Goal: Task Accomplishment & Management: Manage account settings

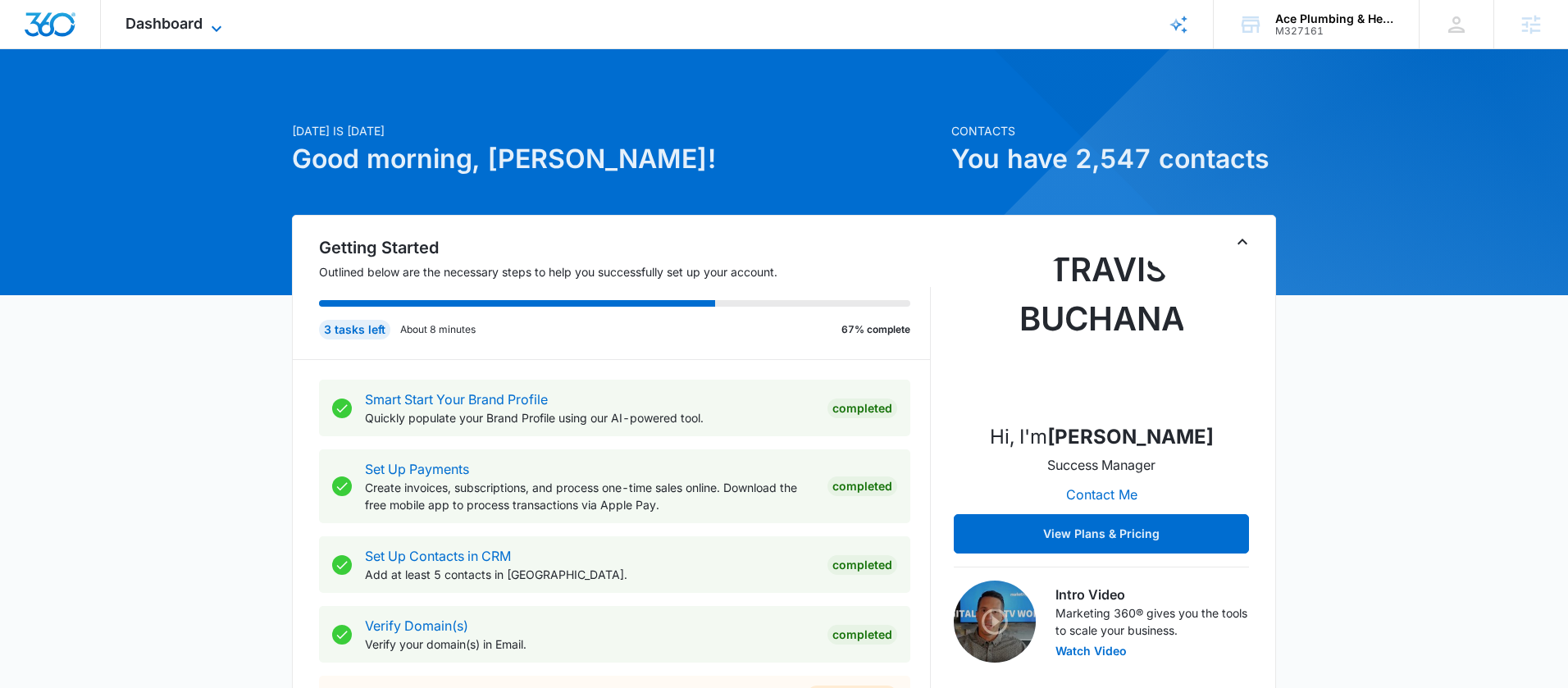
click at [190, 20] on span "Dashboard" at bounding box center [163, 23] width 77 height 17
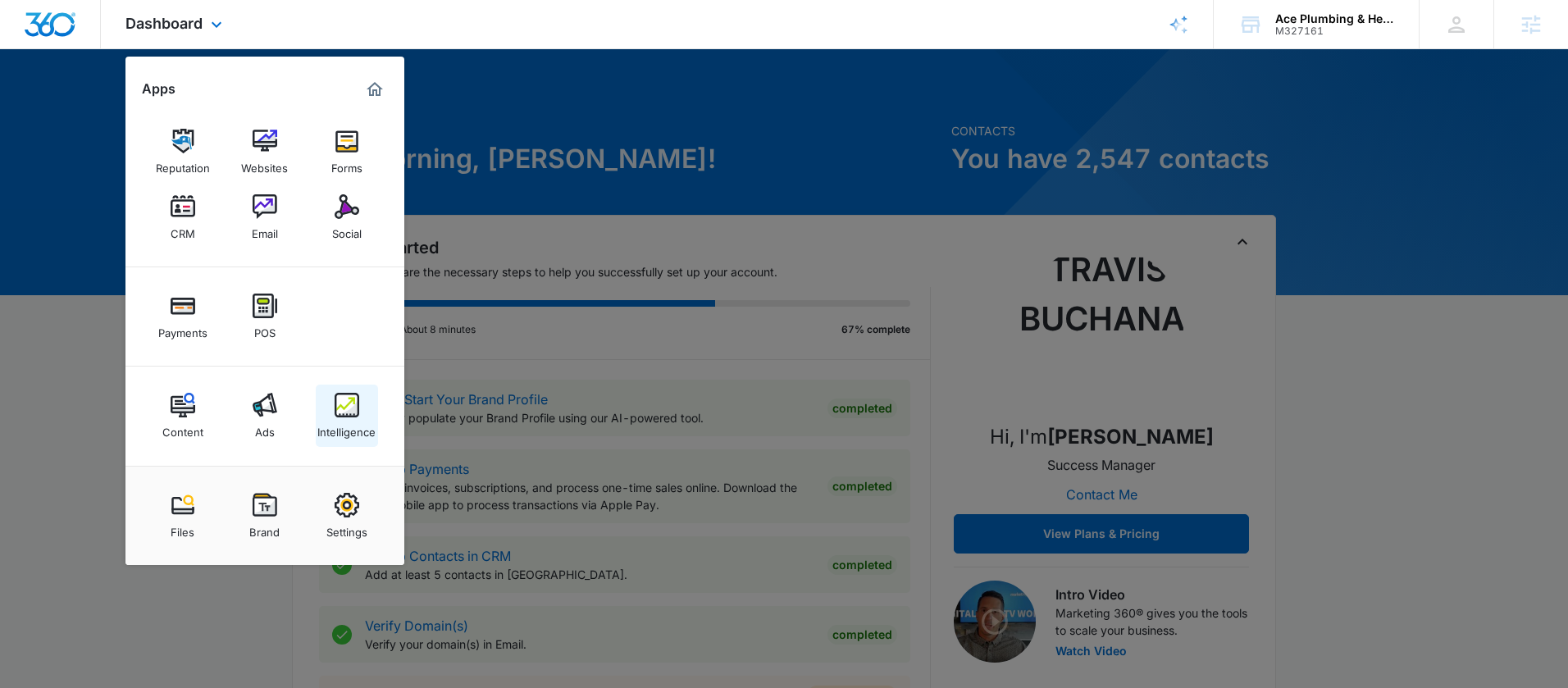
click at [330, 412] on link "Intelligence" at bounding box center [346, 416] width 62 height 62
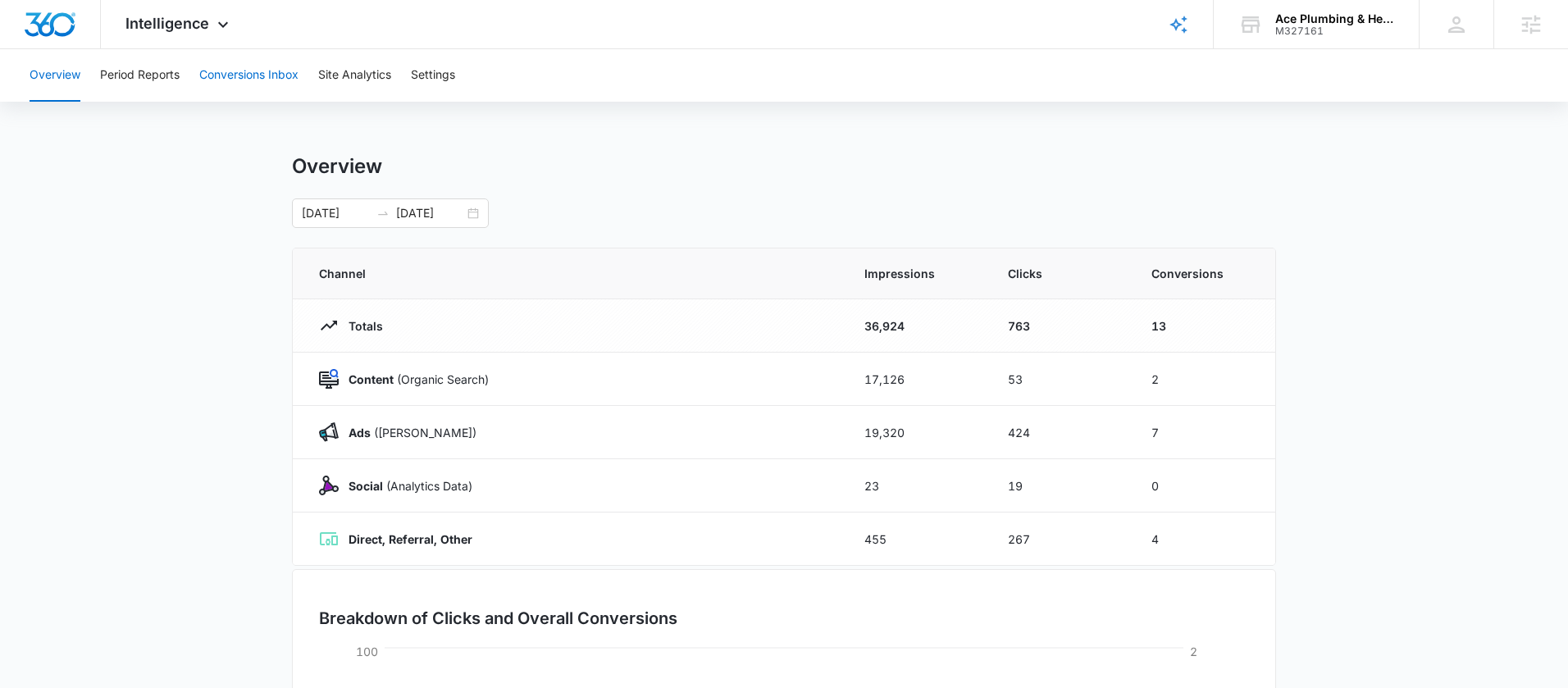
click at [251, 89] on button "Conversions Inbox" at bounding box center [249, 75] width 99 height 52
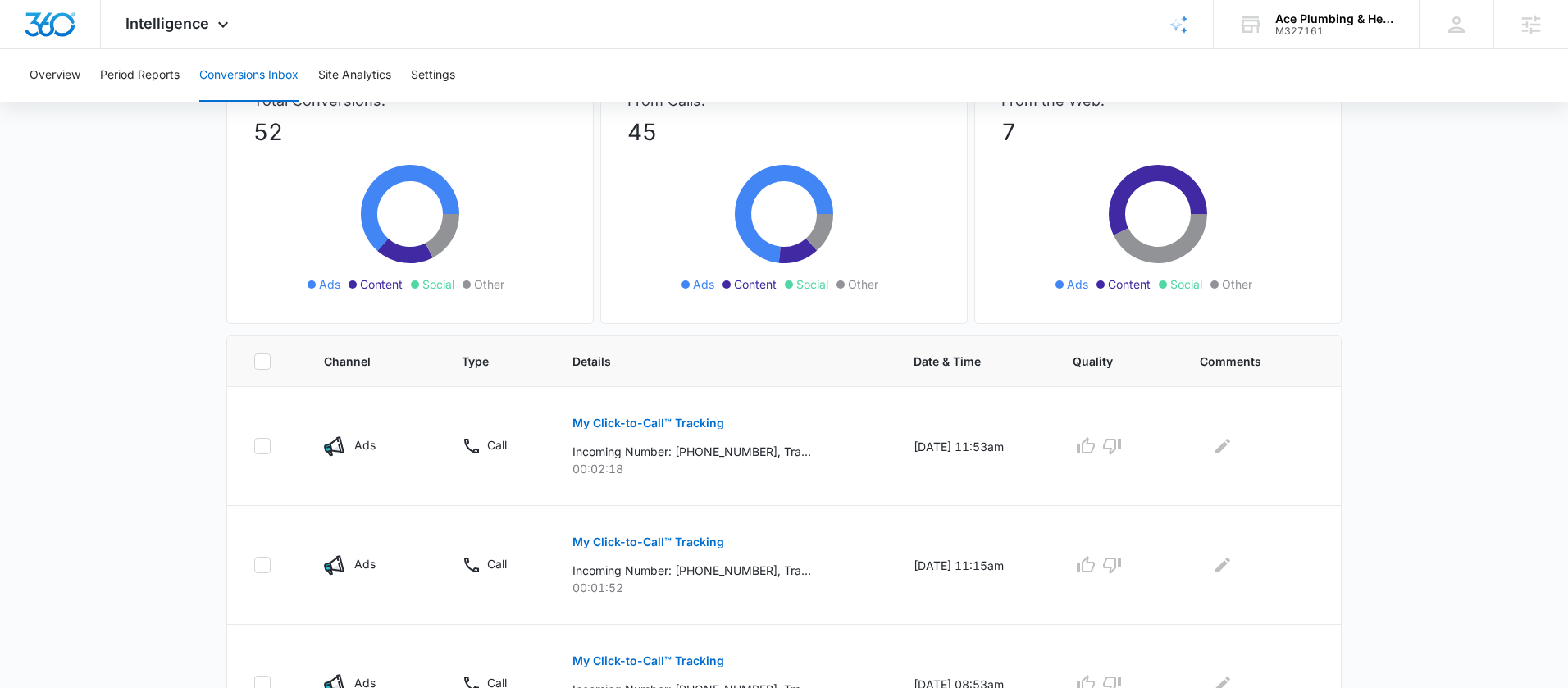
scroll to position [101, 0]
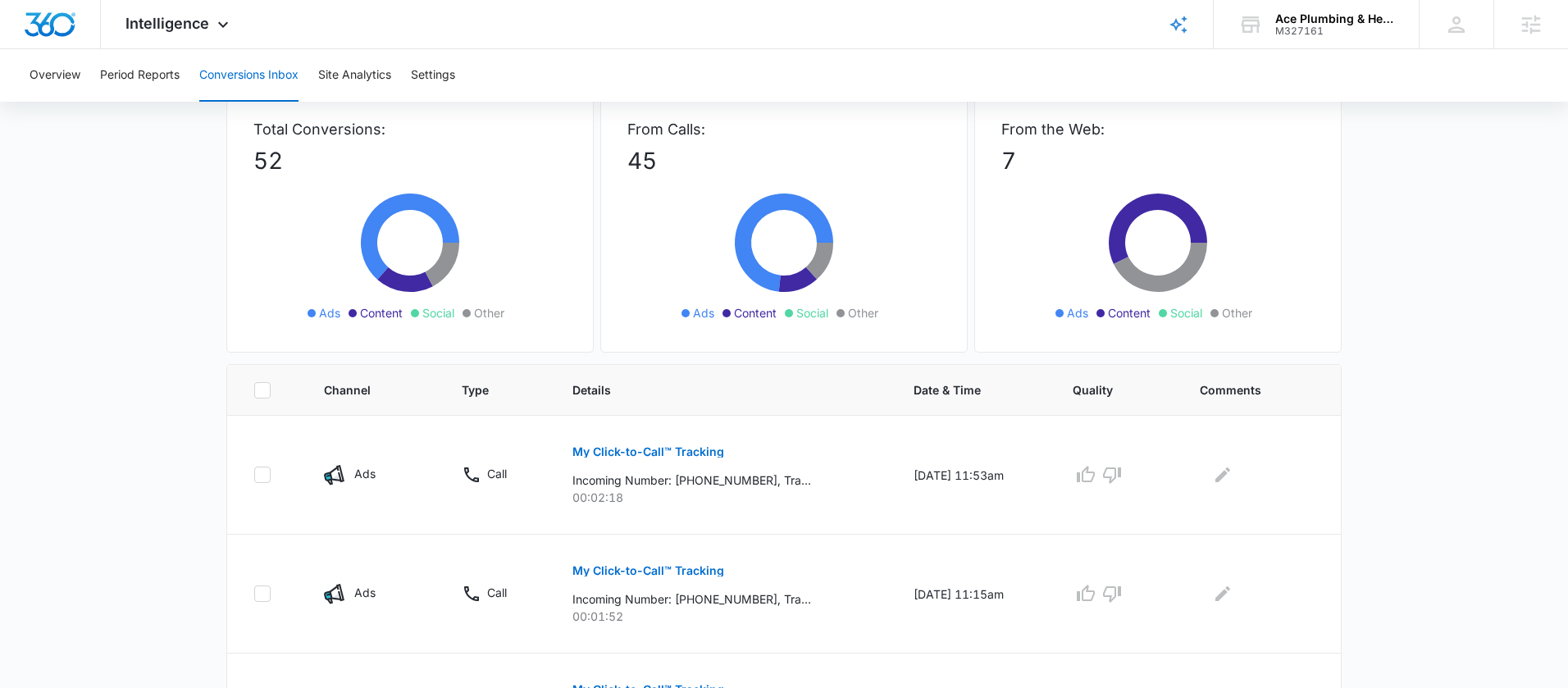
click at [676, 323] on icon at bounding box center [784, 252] width 246 height 148
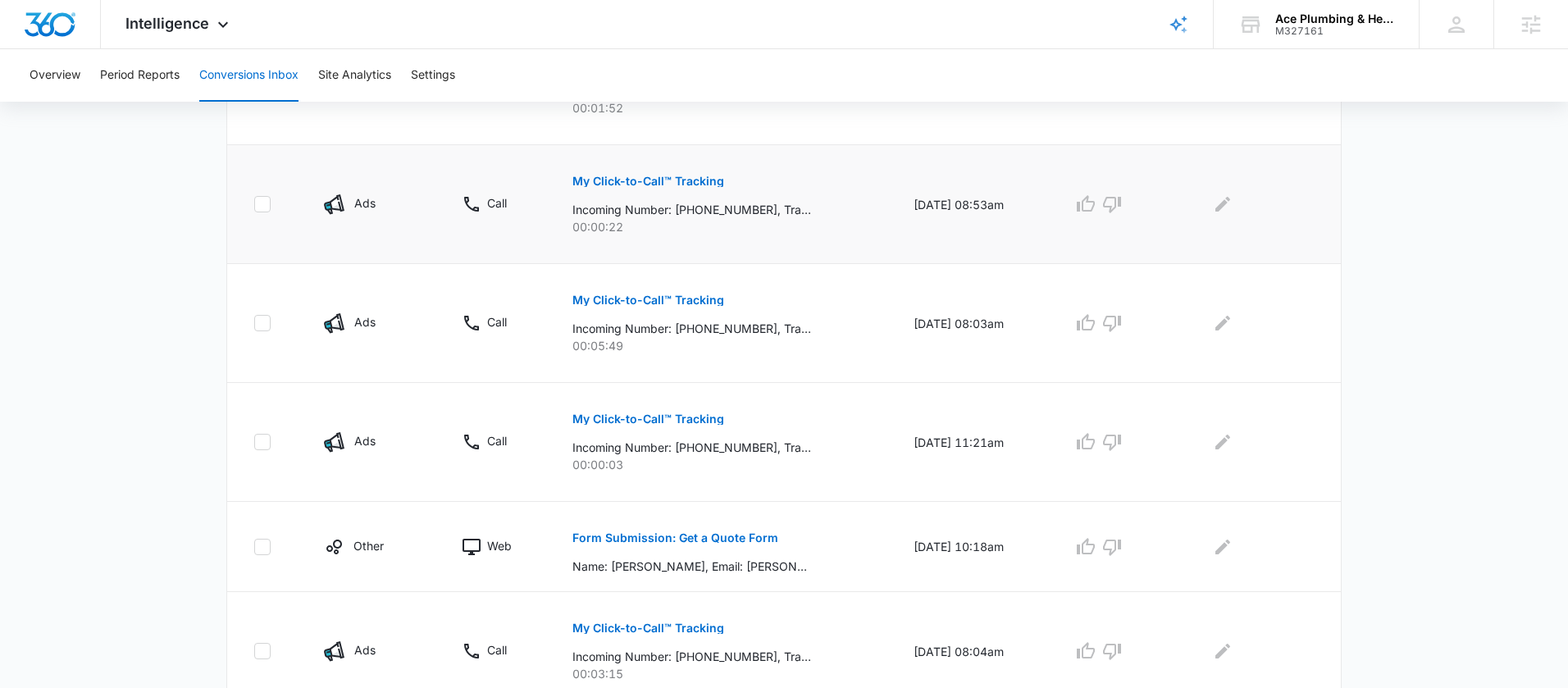
scroll to position [601, 0]
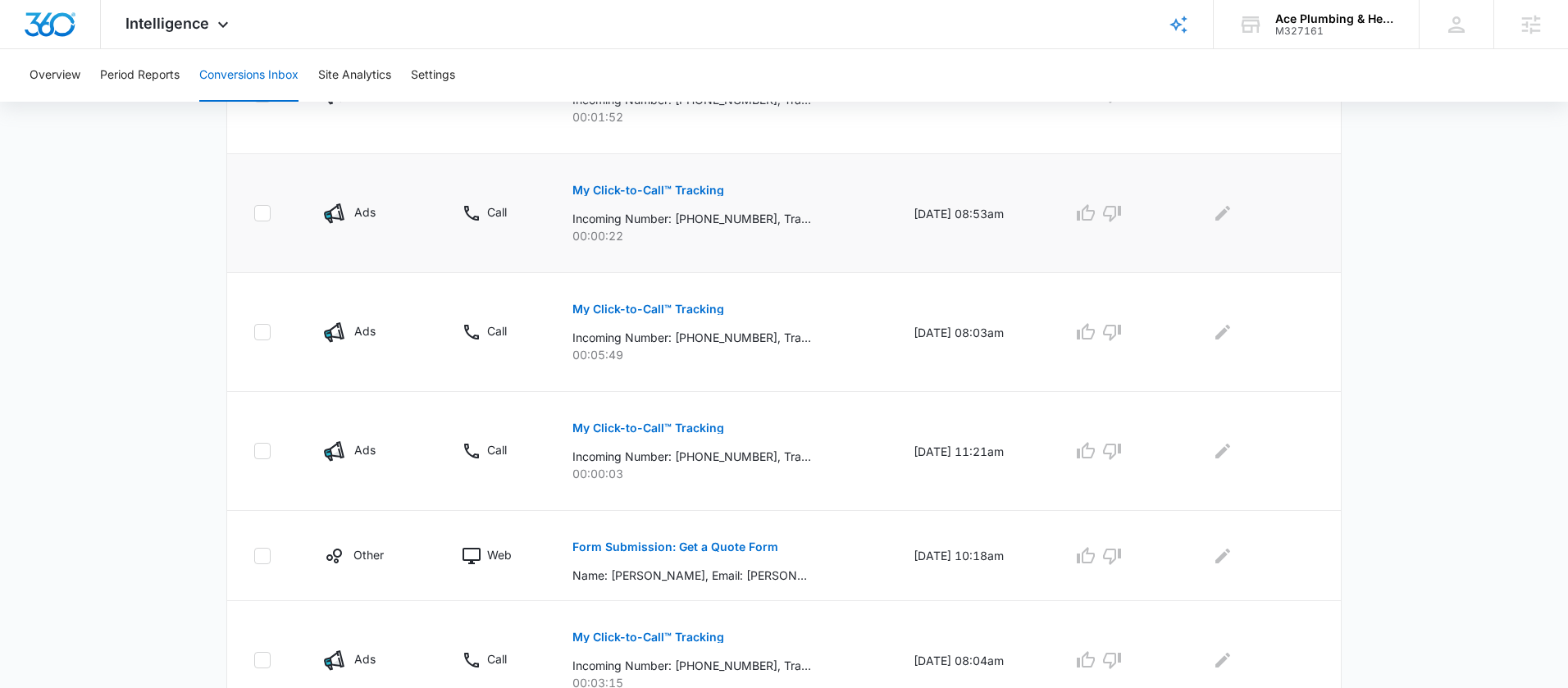
click at [664, 192] on p "My Click-to-Call™ Tracking" at bounding box center [648, 190] width 152 height 12
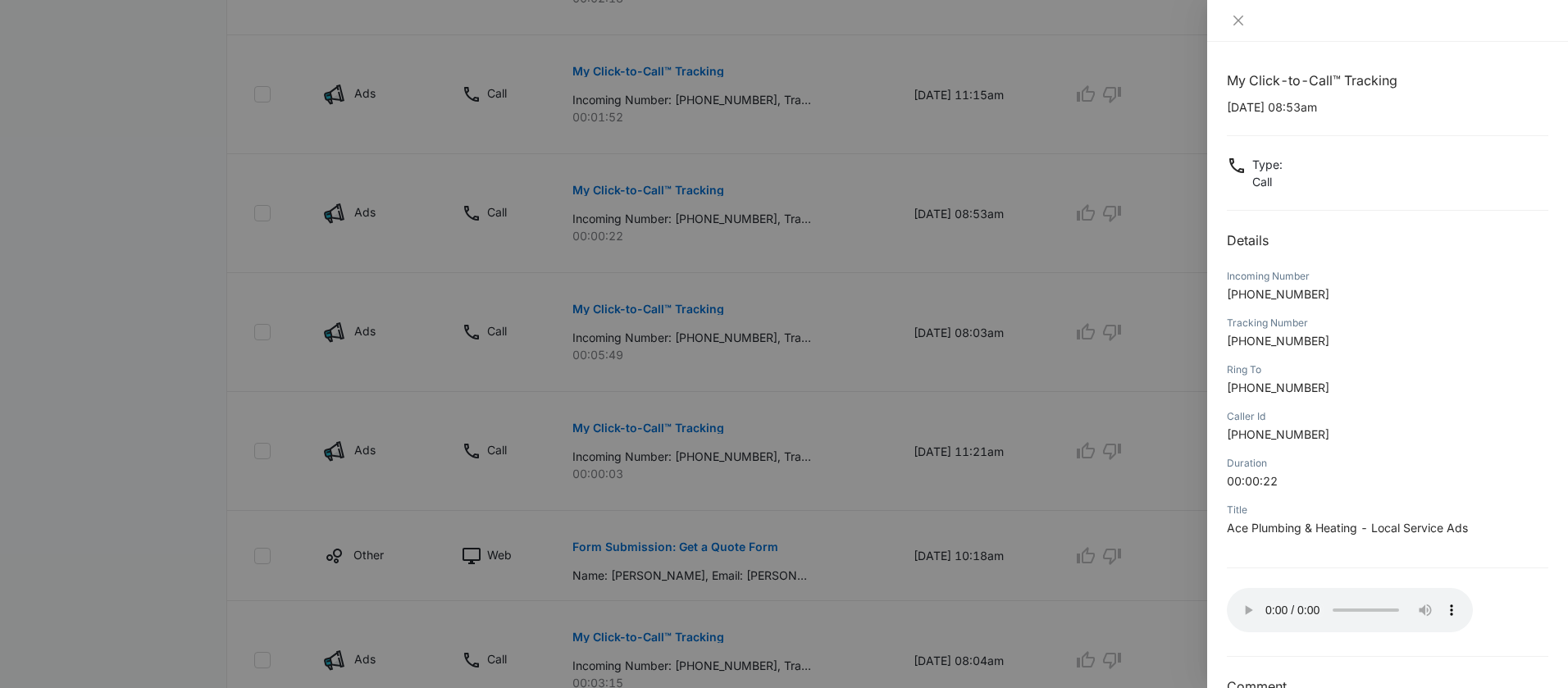
click at [1083, 245] on div at bounding box center [784, 344] width 1568 height 688
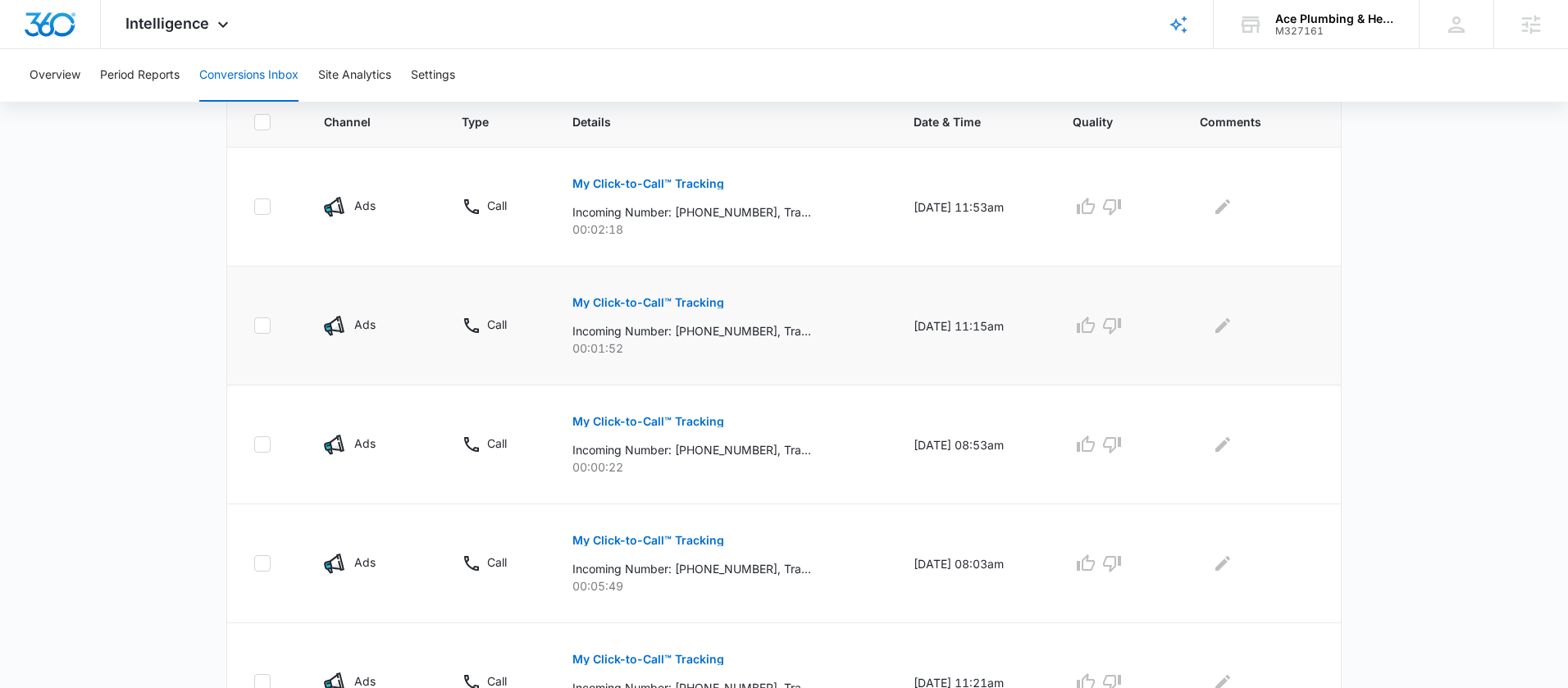
scroll to position [341, 0]
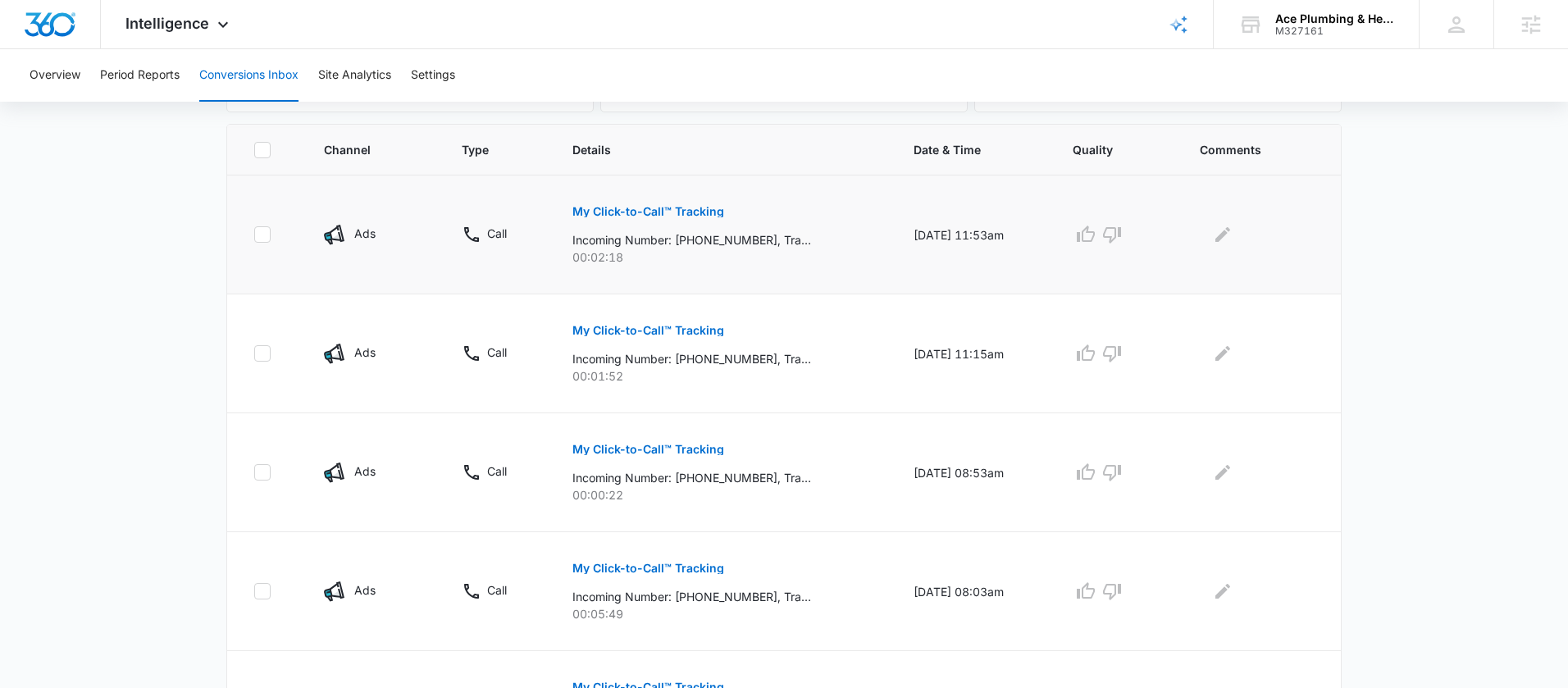
click at [668, 217] on p "My Click-to-Call™ Tracking" at bounding box center [648, 212] width 152 height 12
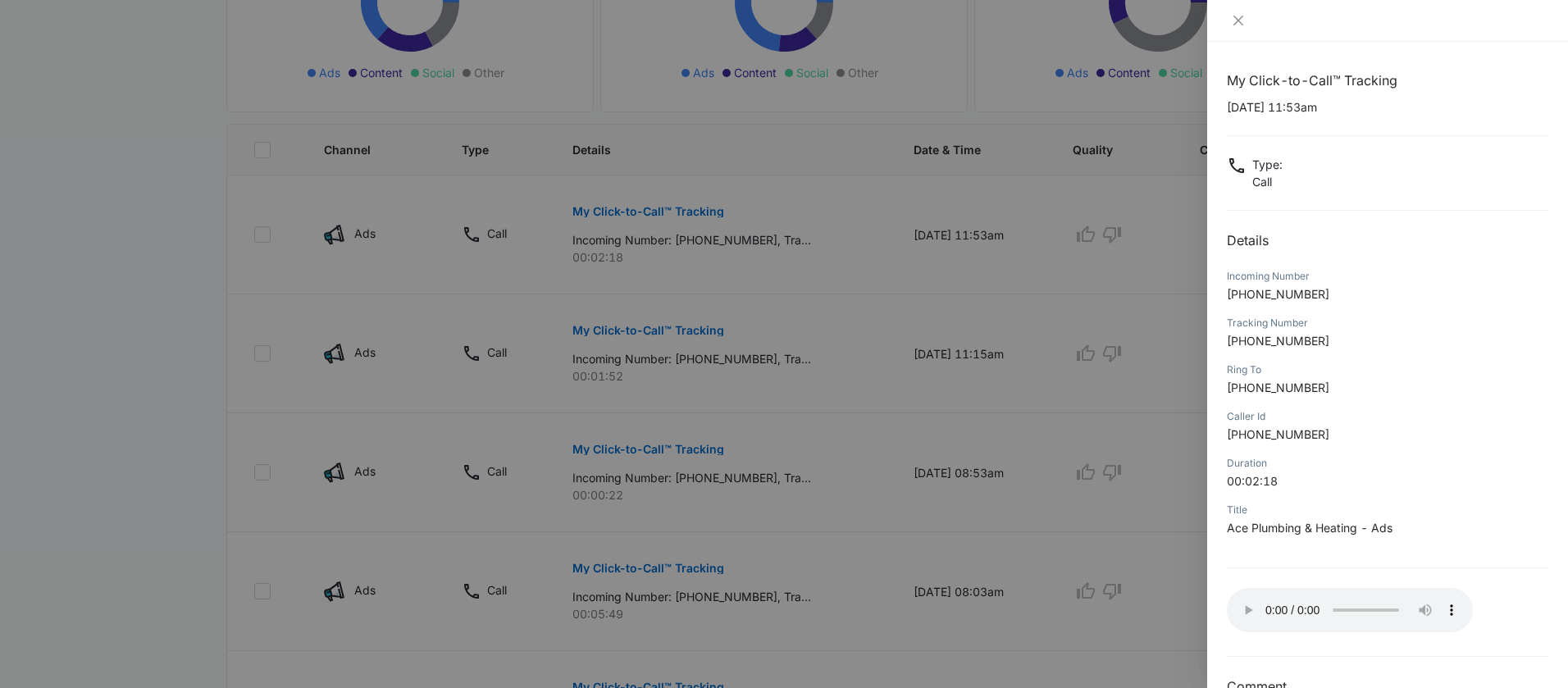
click at [1086, 346] on div at bounding box center [784, 344] width 1568 height 688
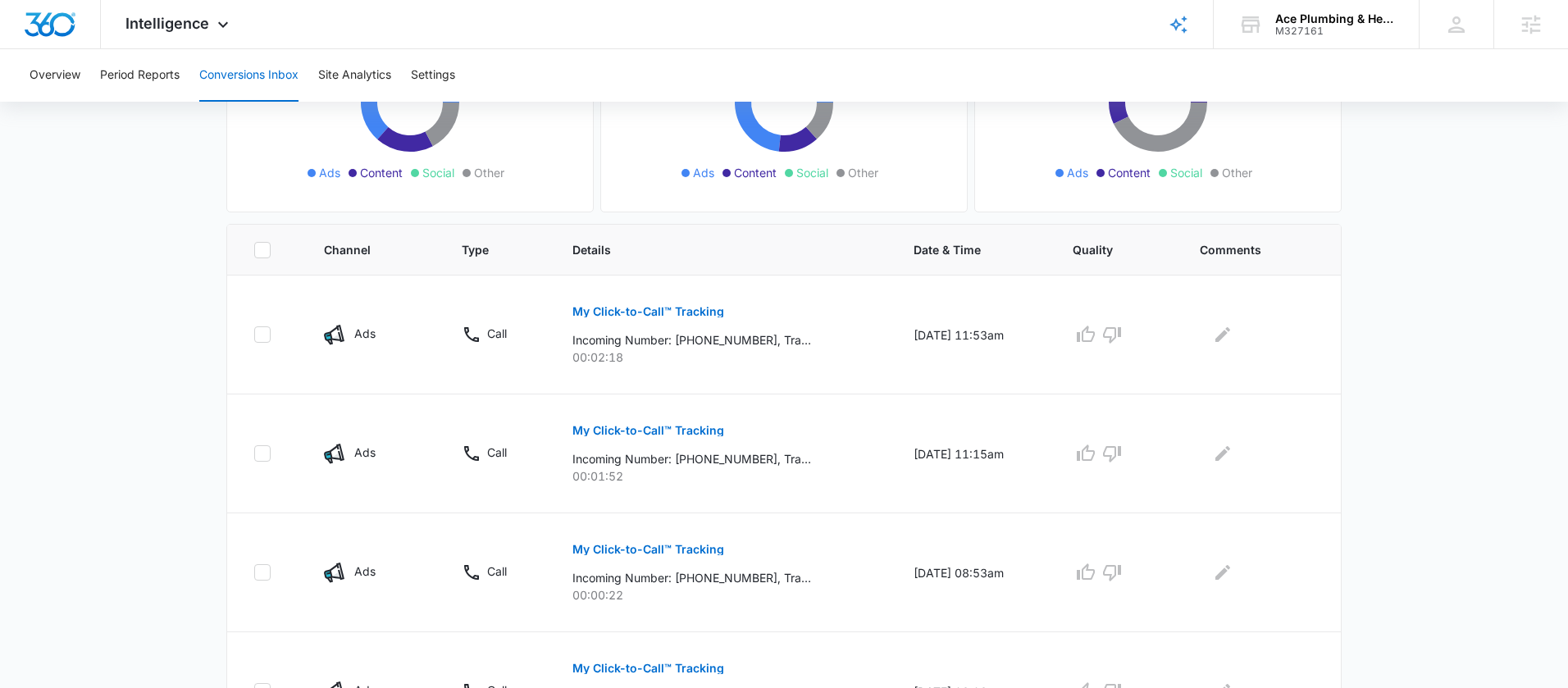
scroll to position [0, 0]
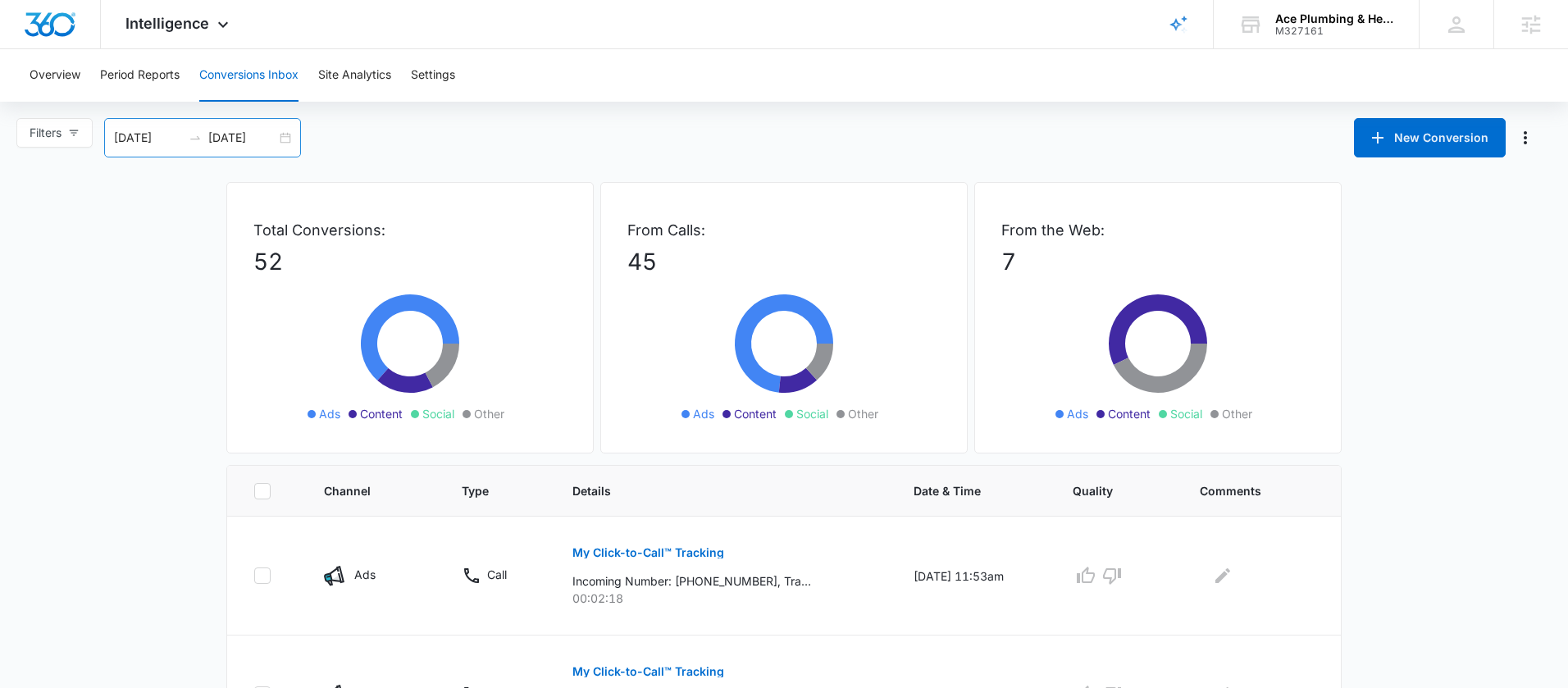
click at [291, 134] on div "08/05/2025 09/04/2025" at bounding box center [203, 138] width 197 height 39
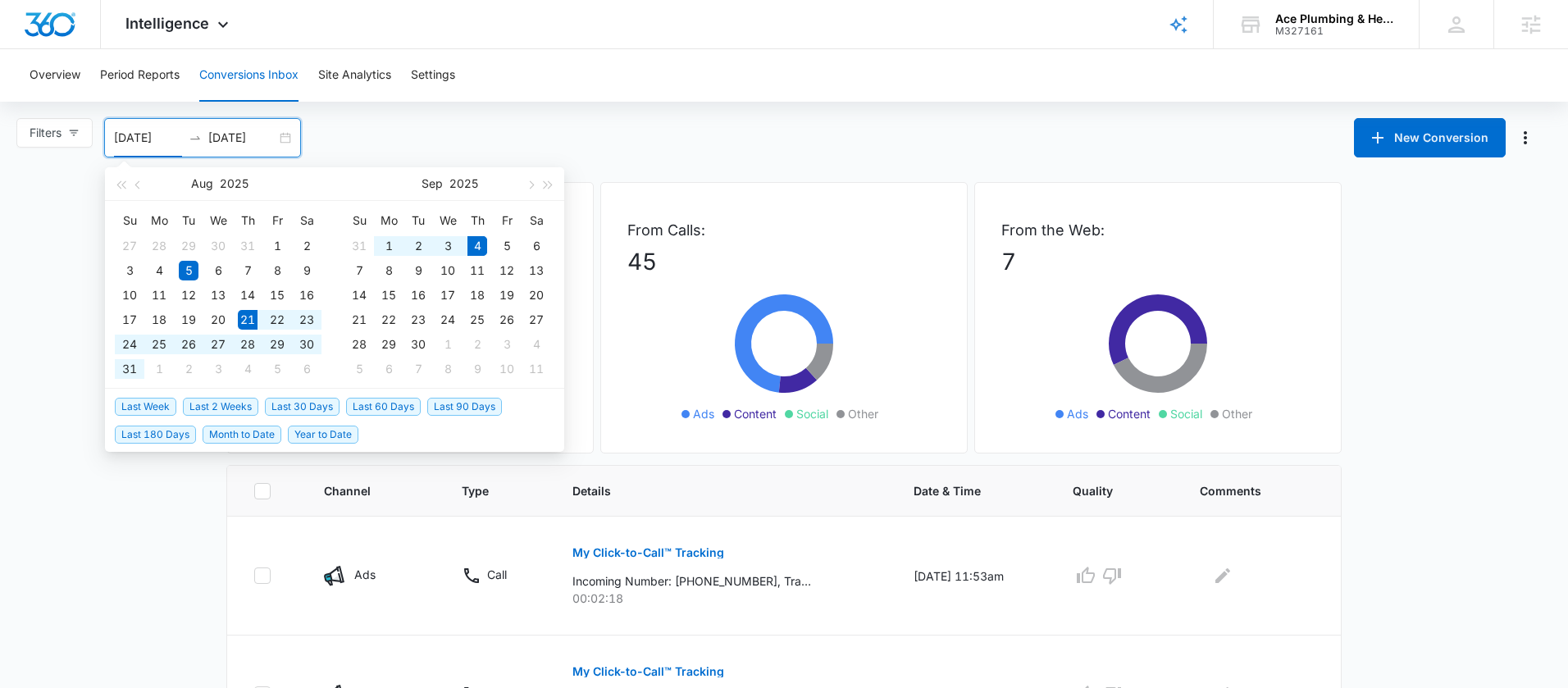
click at [225, 410] on span "Last 2 Weeks" at bounding box center [220, 407] width 76 height 18
type input "08/21/2025"
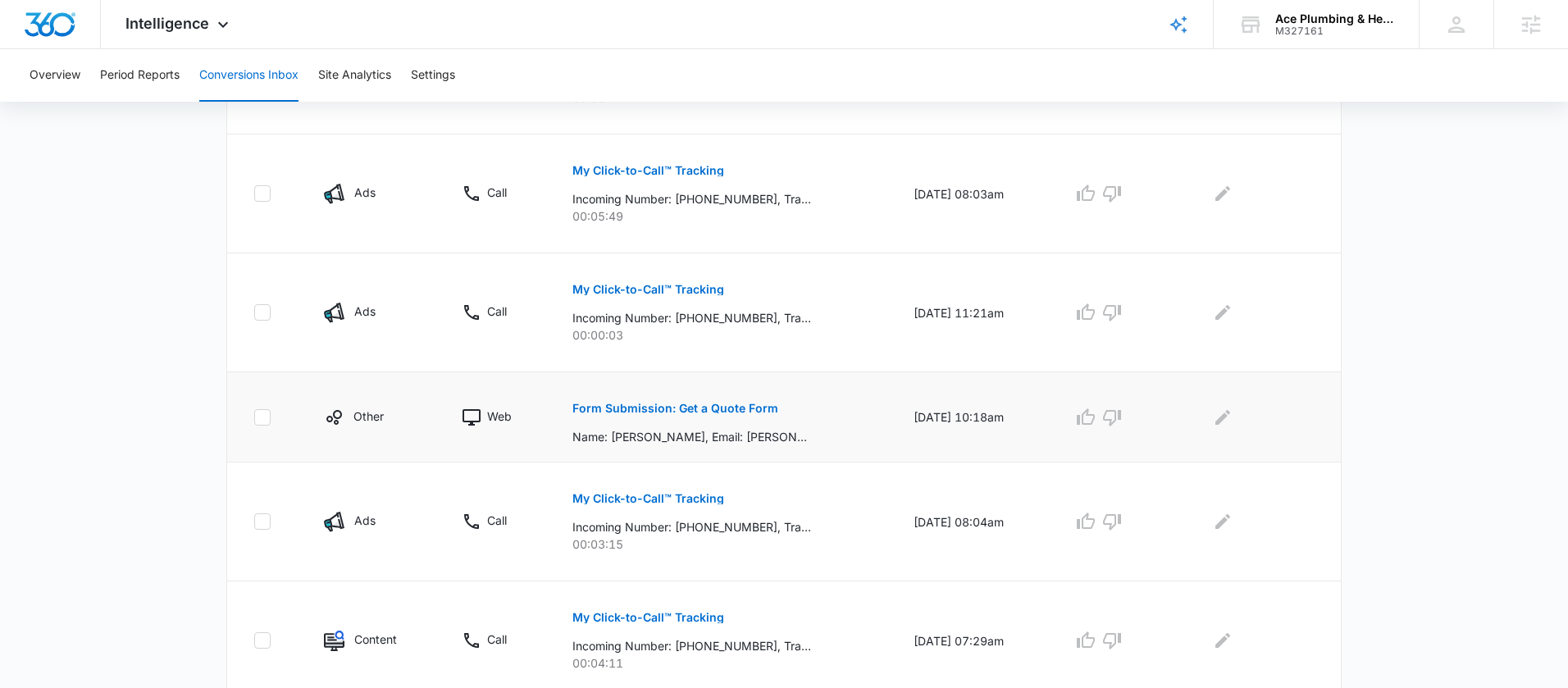
scroll to position [748, 0]
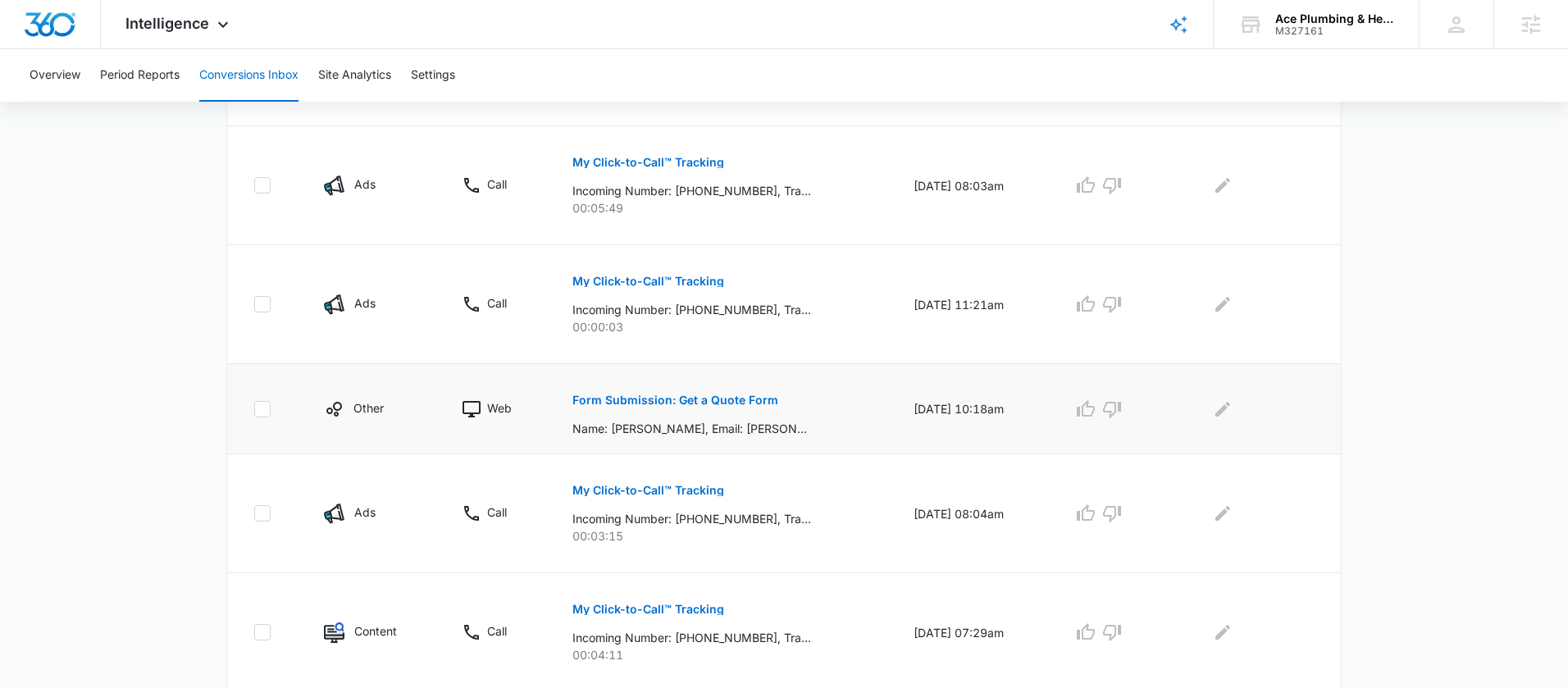
click at [704, 398] on p "Form Submission: Get a Quote Form" at bounding box center [675, 400] width 206 height 12
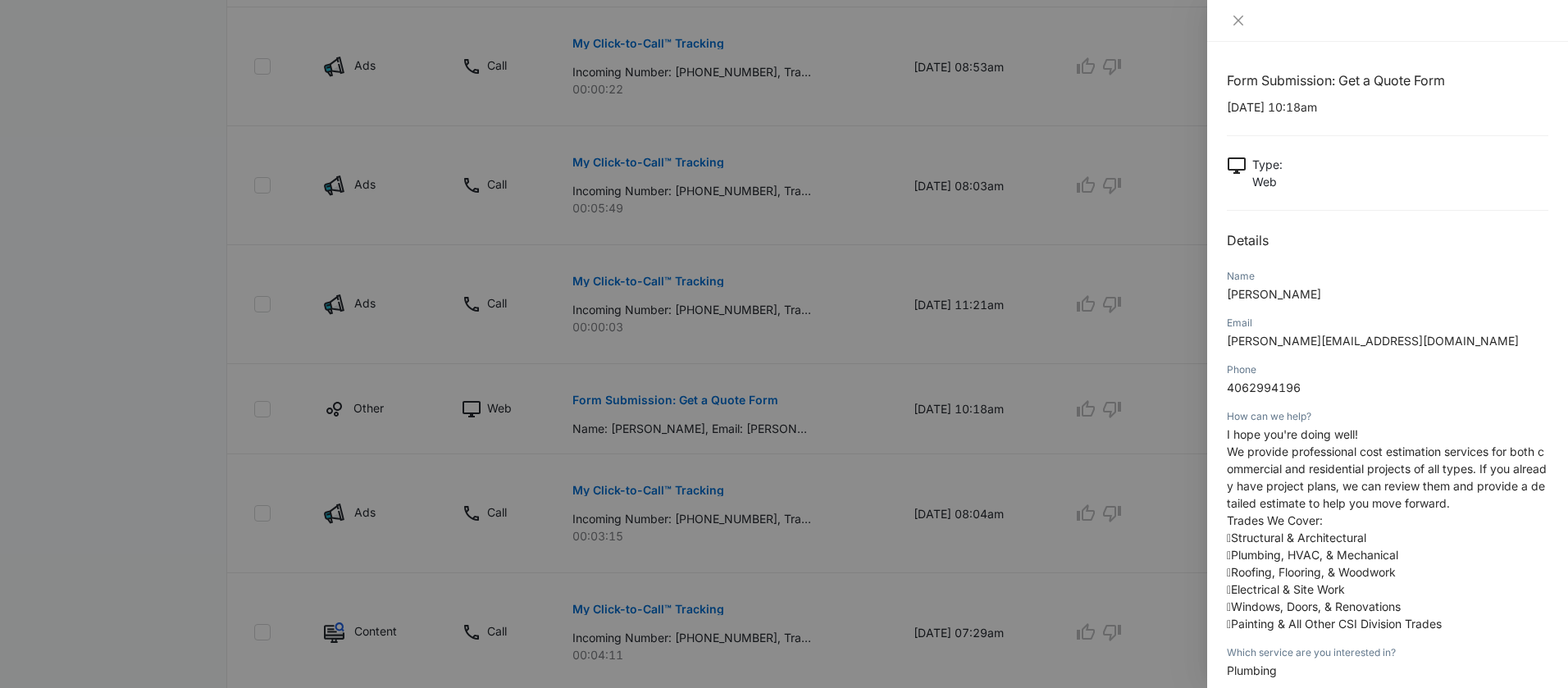
click at [878, 401] on div at bounding box center [784, 344] width 1568 height 688
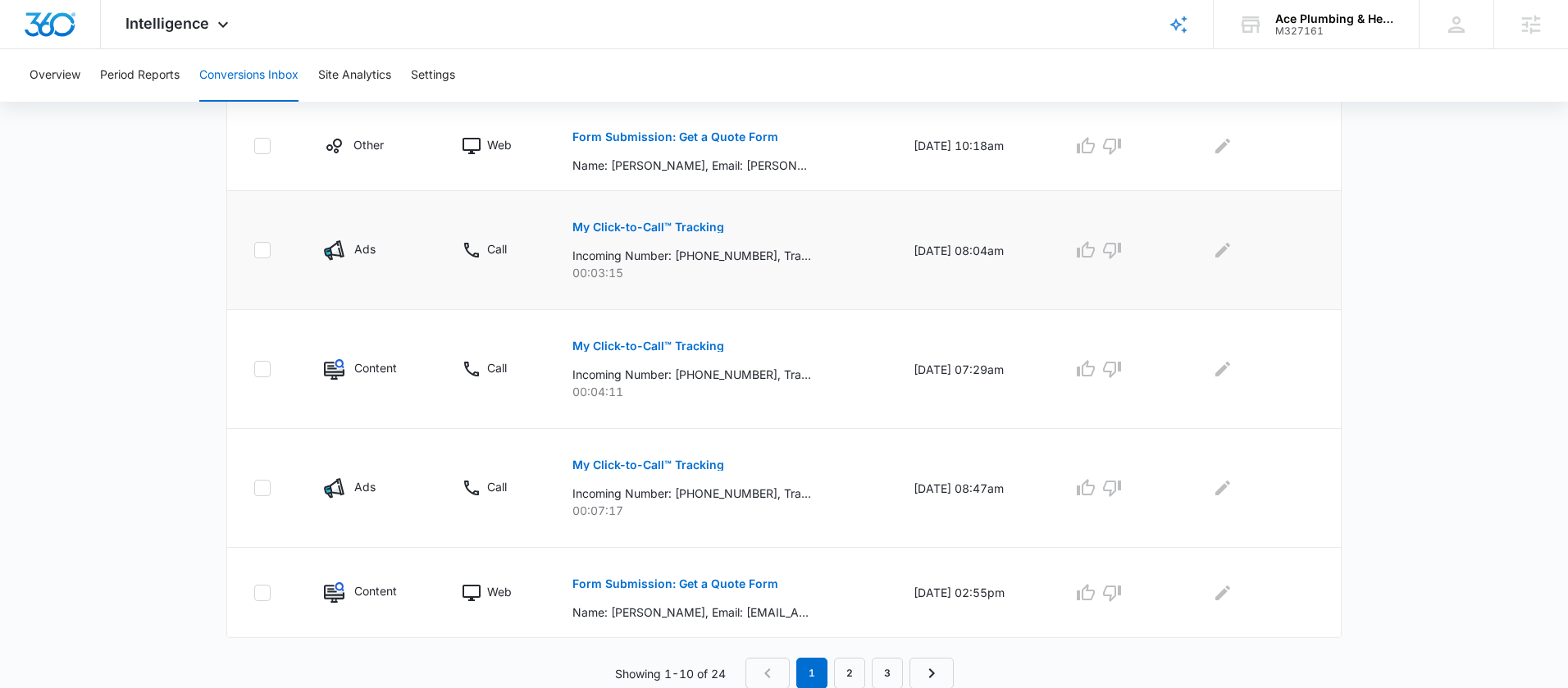
scroll to position [1012, 0]
click at [721, 593] on button "Form Submission: Get a Quote Form" at bounding box center [675, 583] width 206 height 39
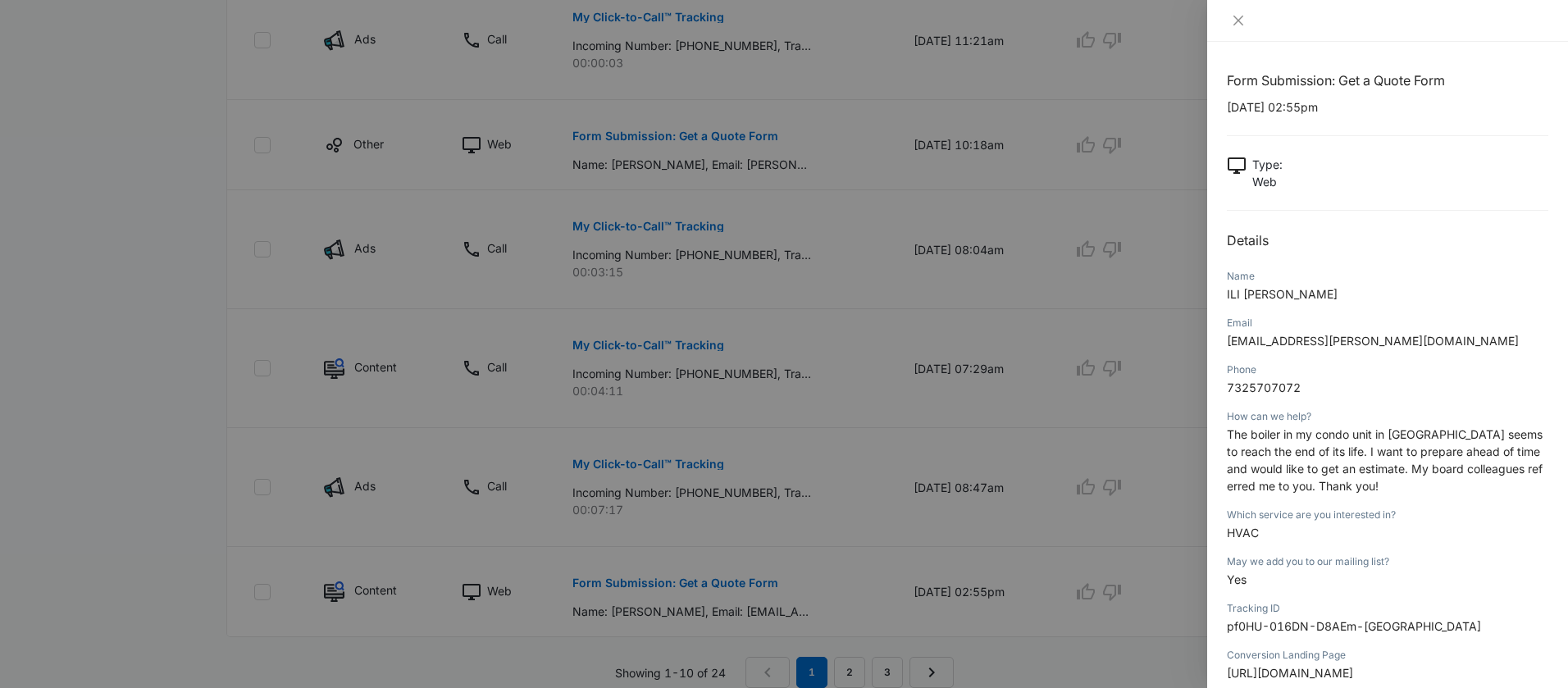
click at [840, 521] on div at bounding box center [784, 344] width 1568 height 688
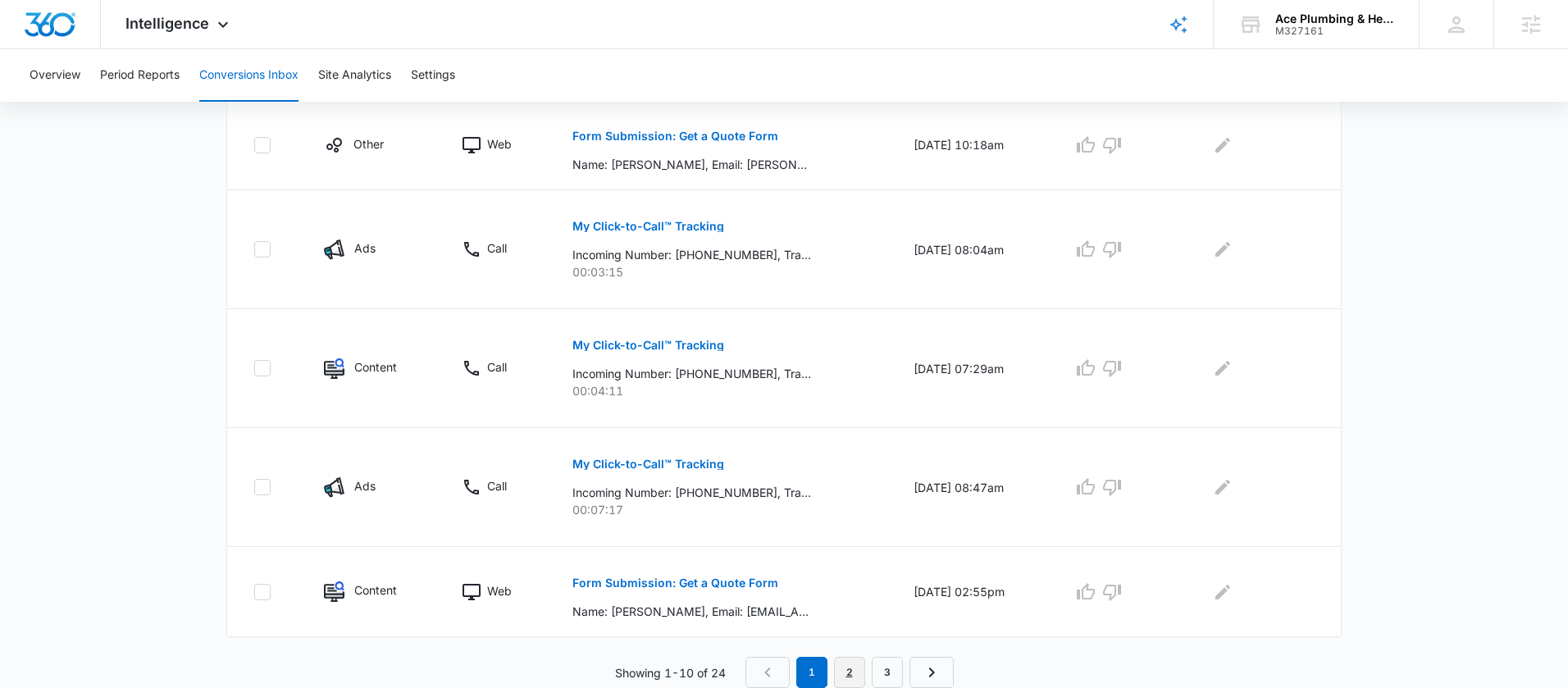
click at [854, 675] on link "2" at bounding box center [849, 672] width 31 height 31
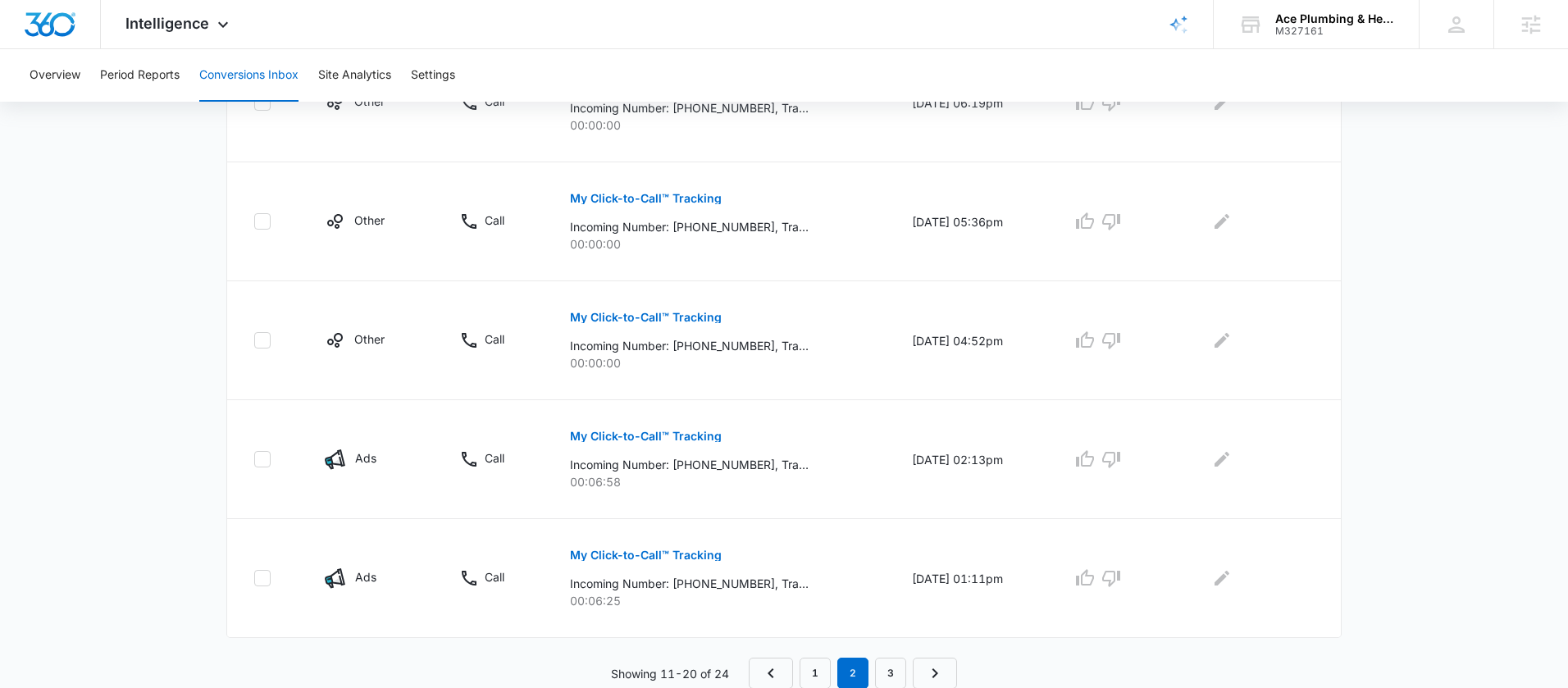
scroll to position [1069, 0]
click at [893, 676] on link "3" at bounding box center [890, 672] width 31 height 31
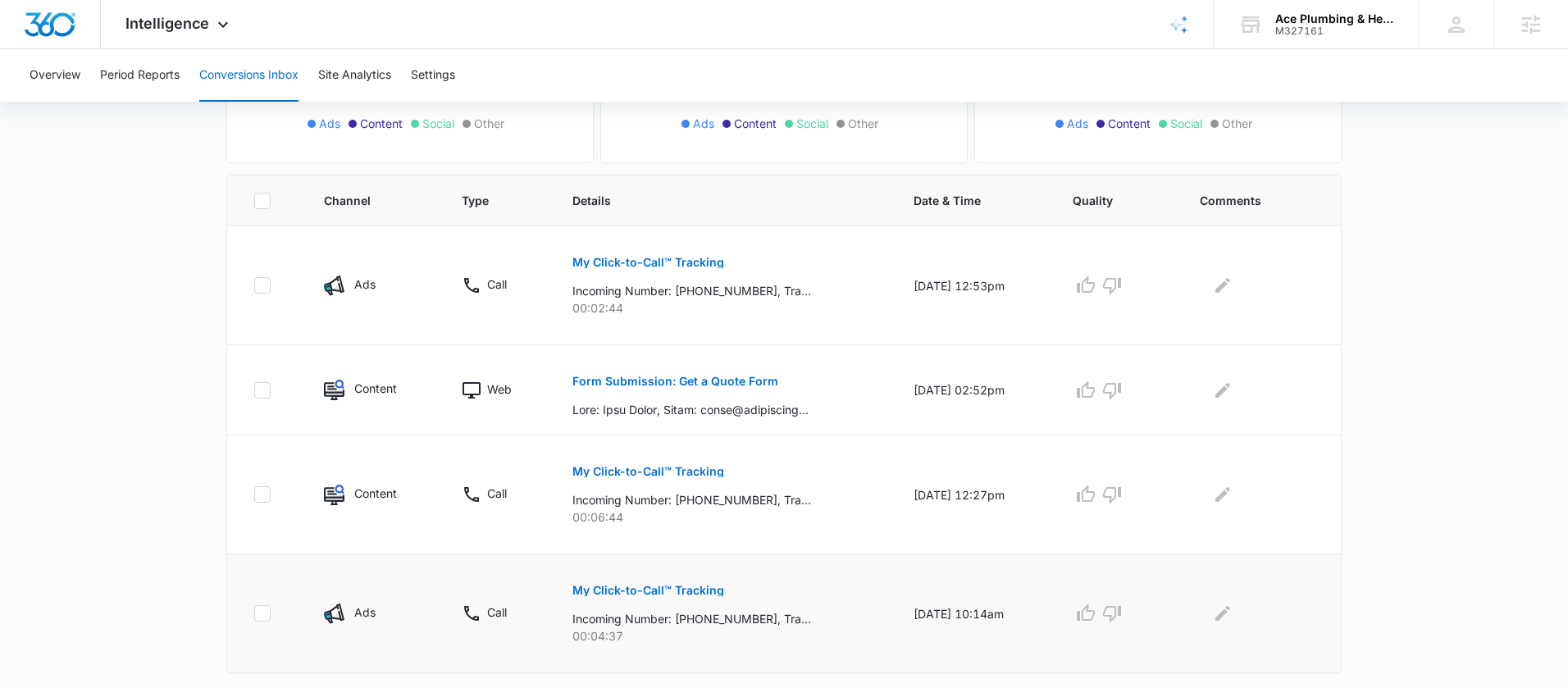
scroll to position [326, 0]
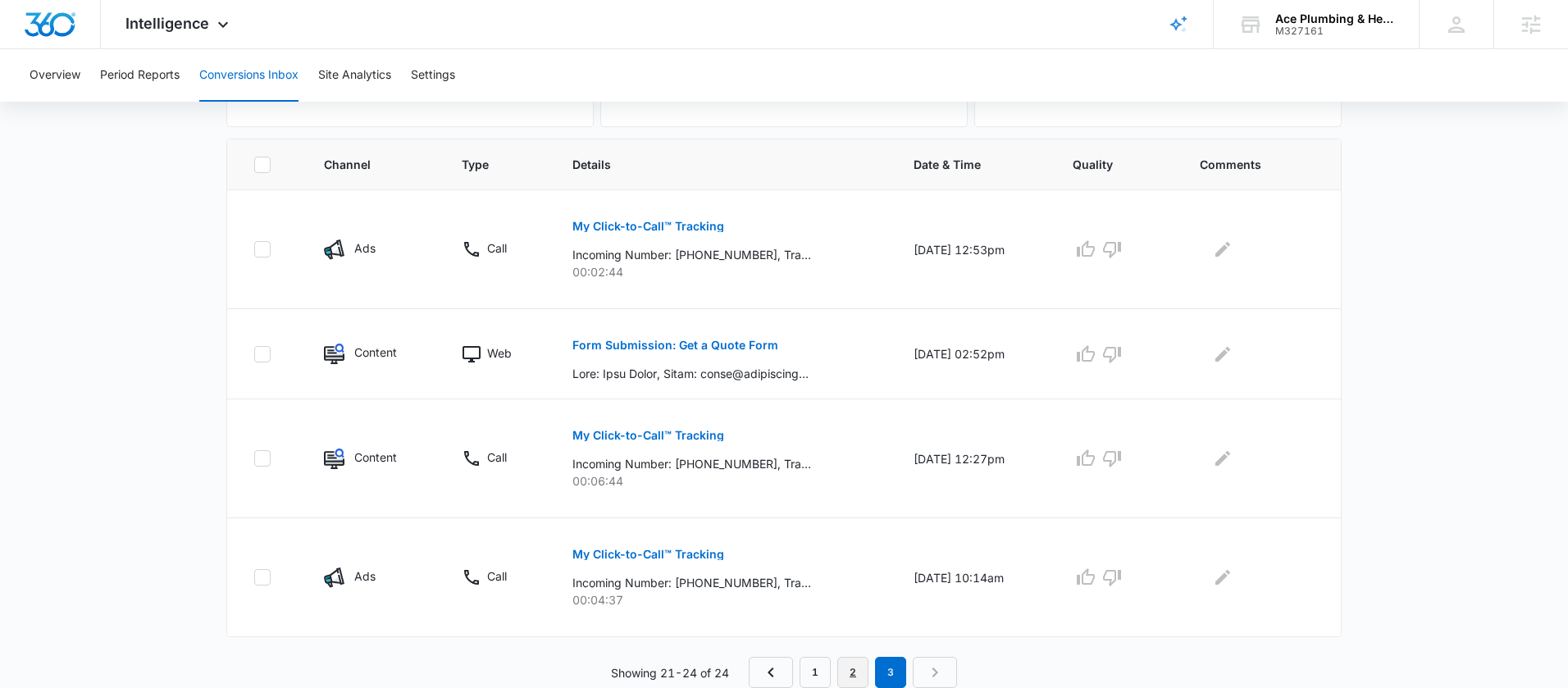
click at [858, 664] on link "2" at bounding box center [852, 672] width 31 height 31
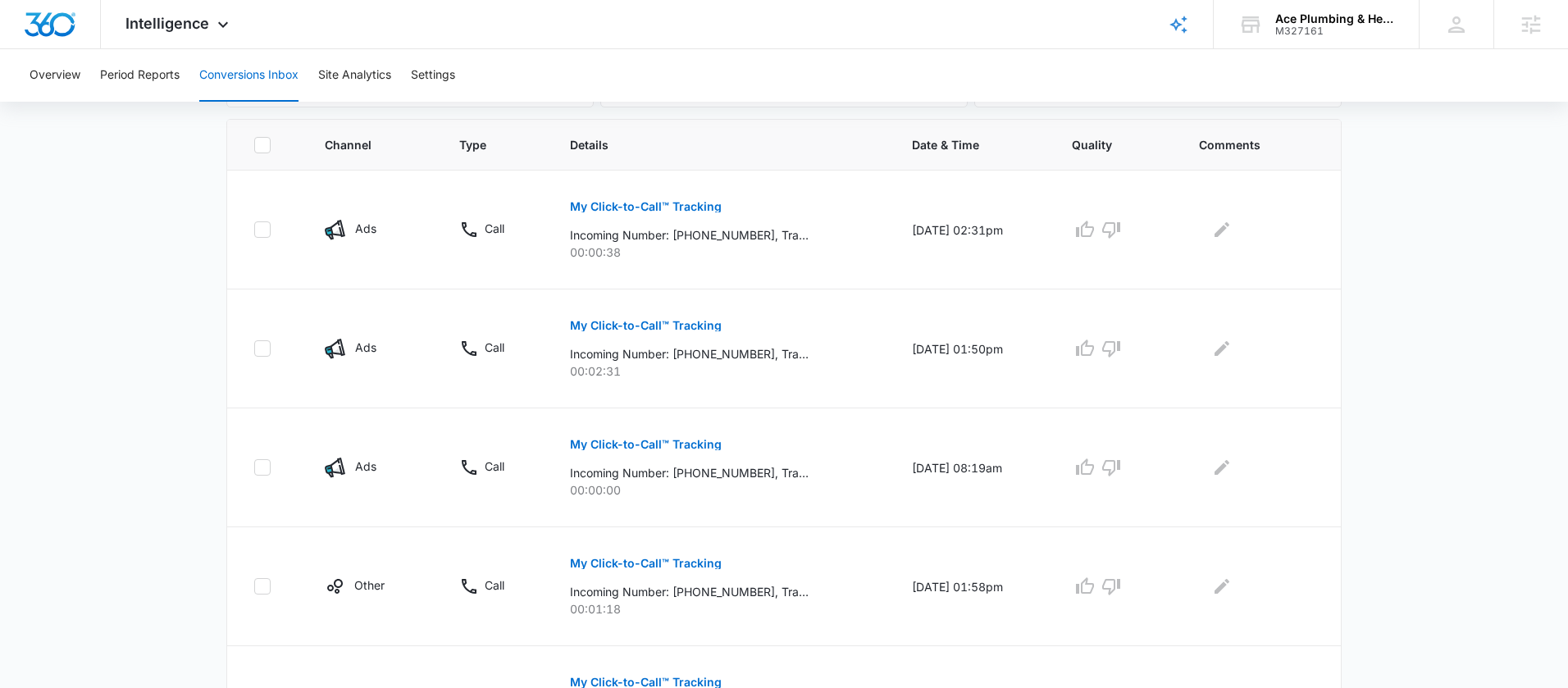
scroll to position [1069, 0]
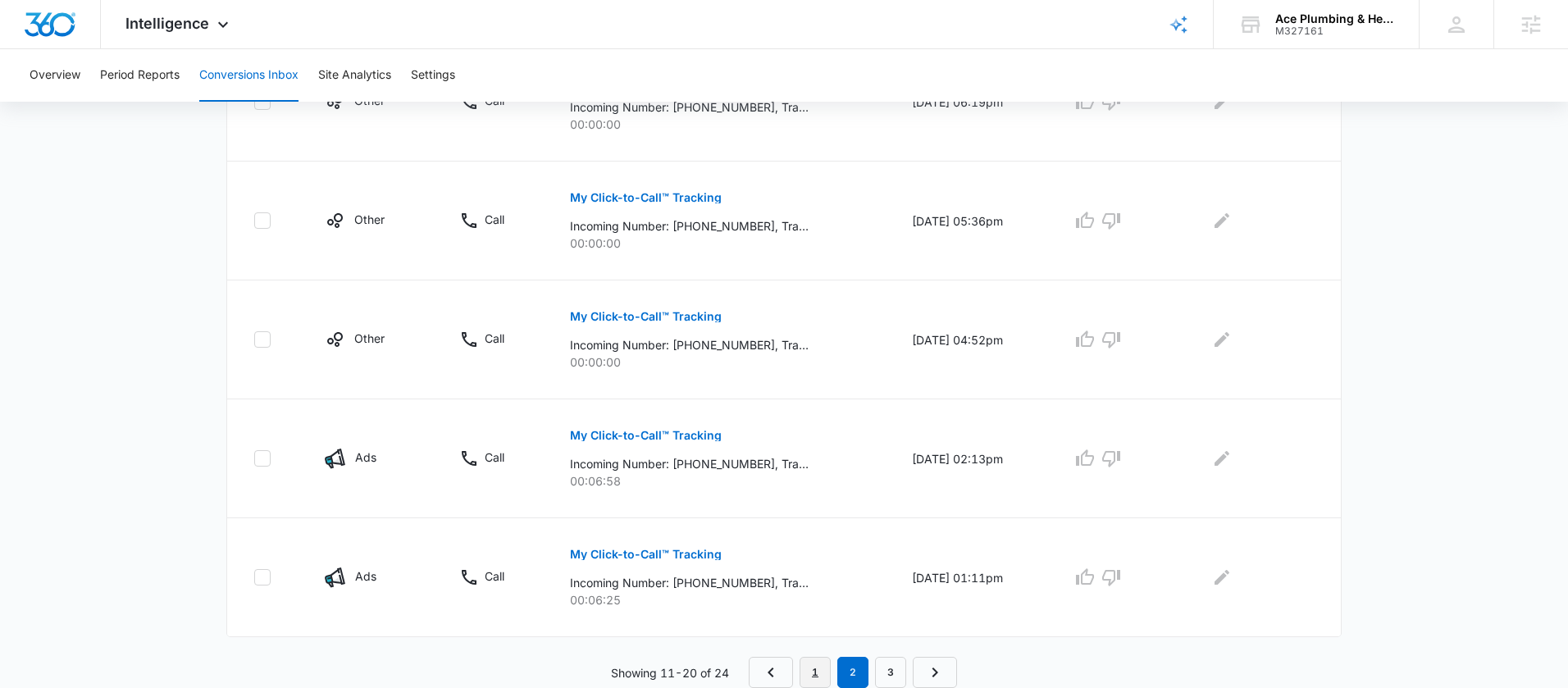
click at [821, 676] on link "1" at bounding box center [815, 672] width 31 height 31
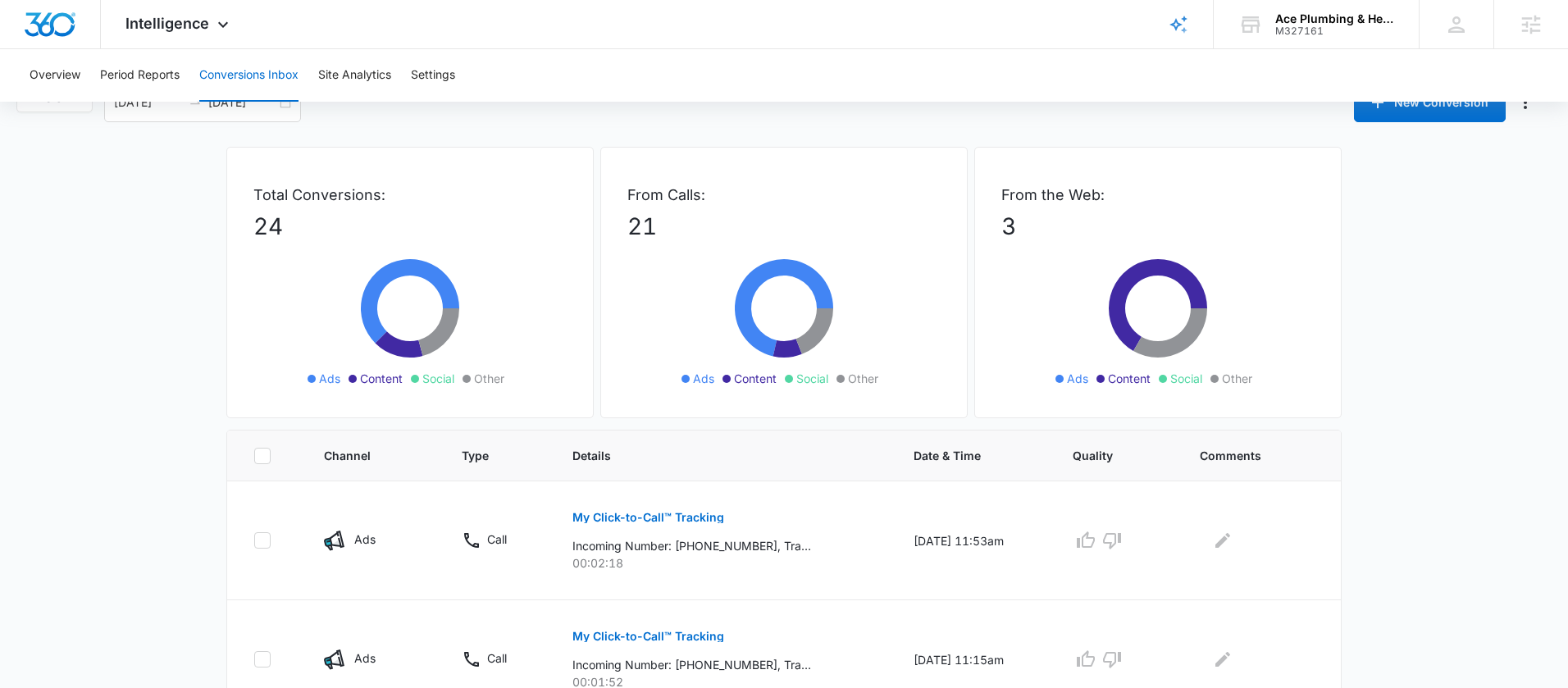
scroll to position [0, 0]
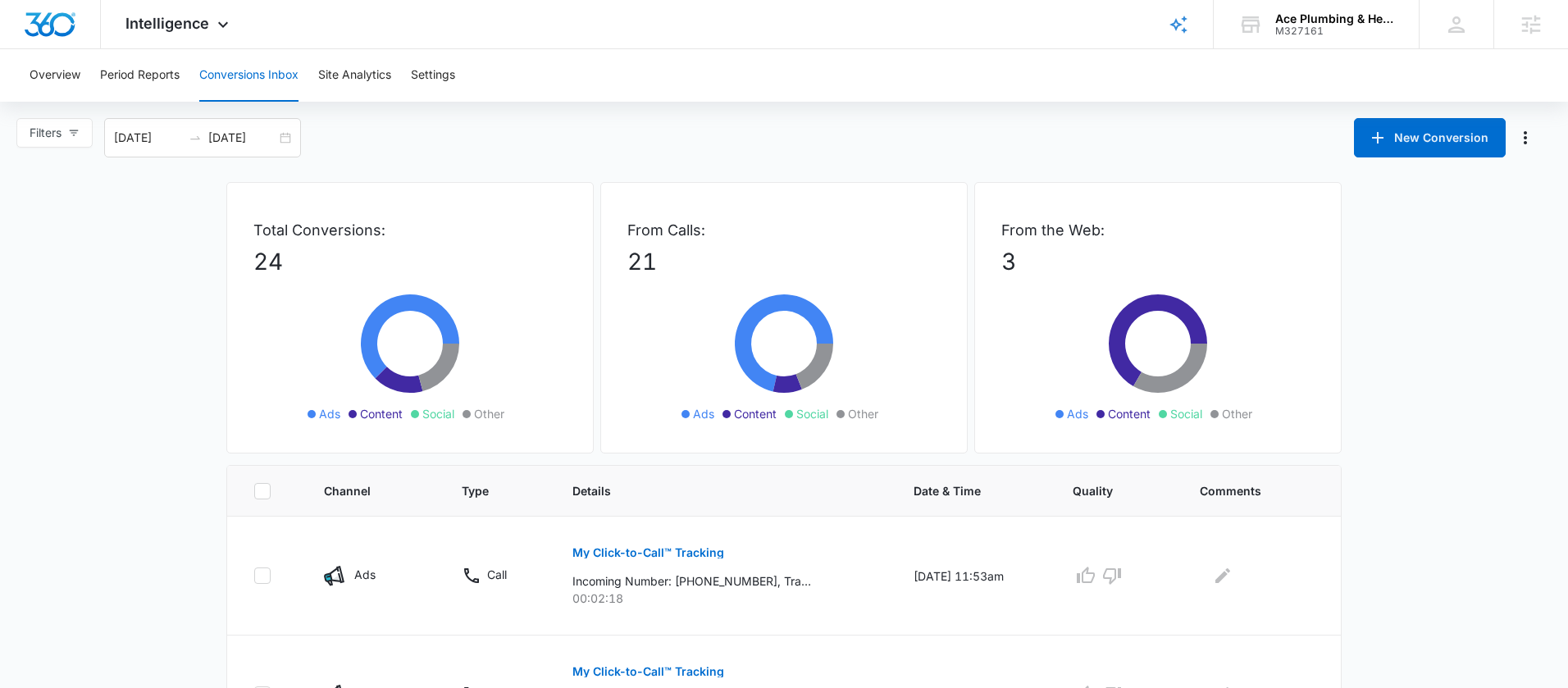
click at [910, 285] on div "From Calls: 21 Ads Content Social Other" at bounding box center [784, 317] width 367 height 271
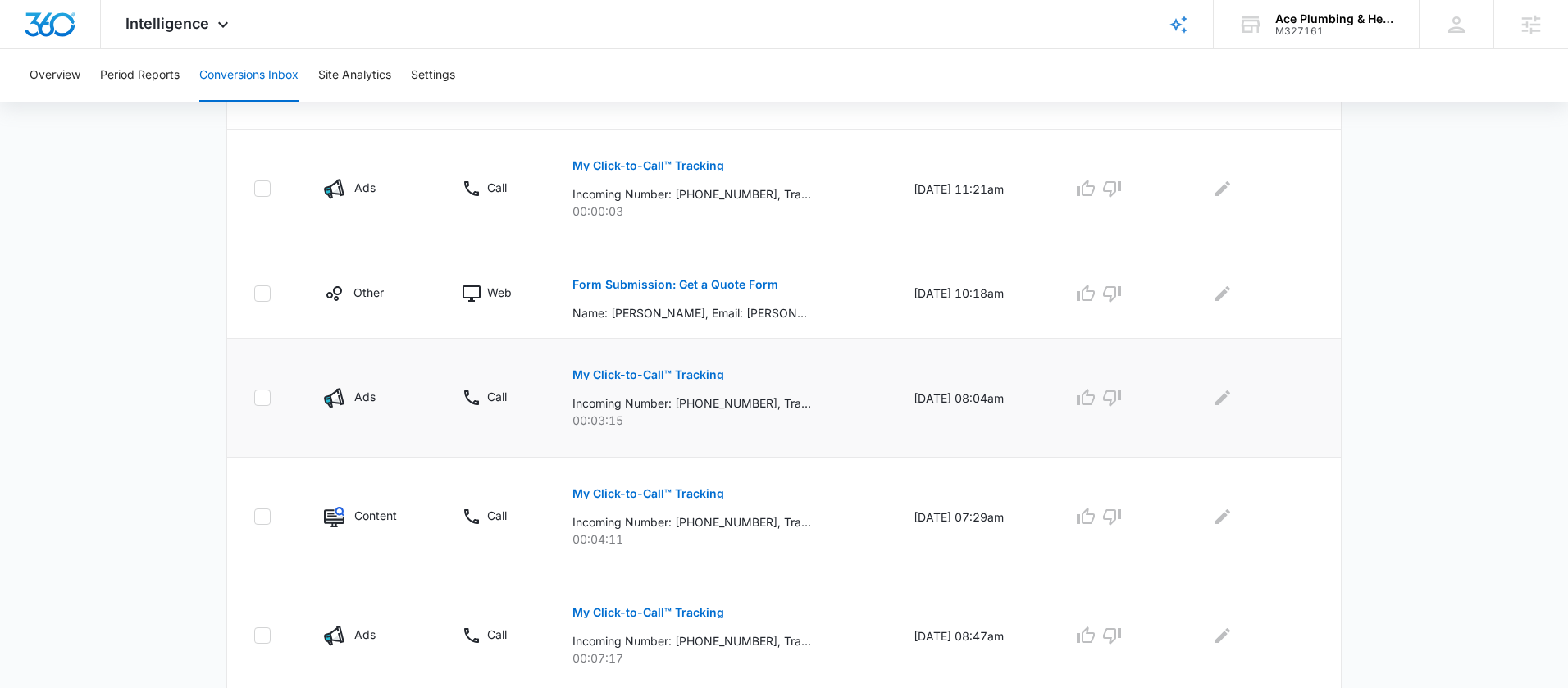
scroll to position [1012, 0]
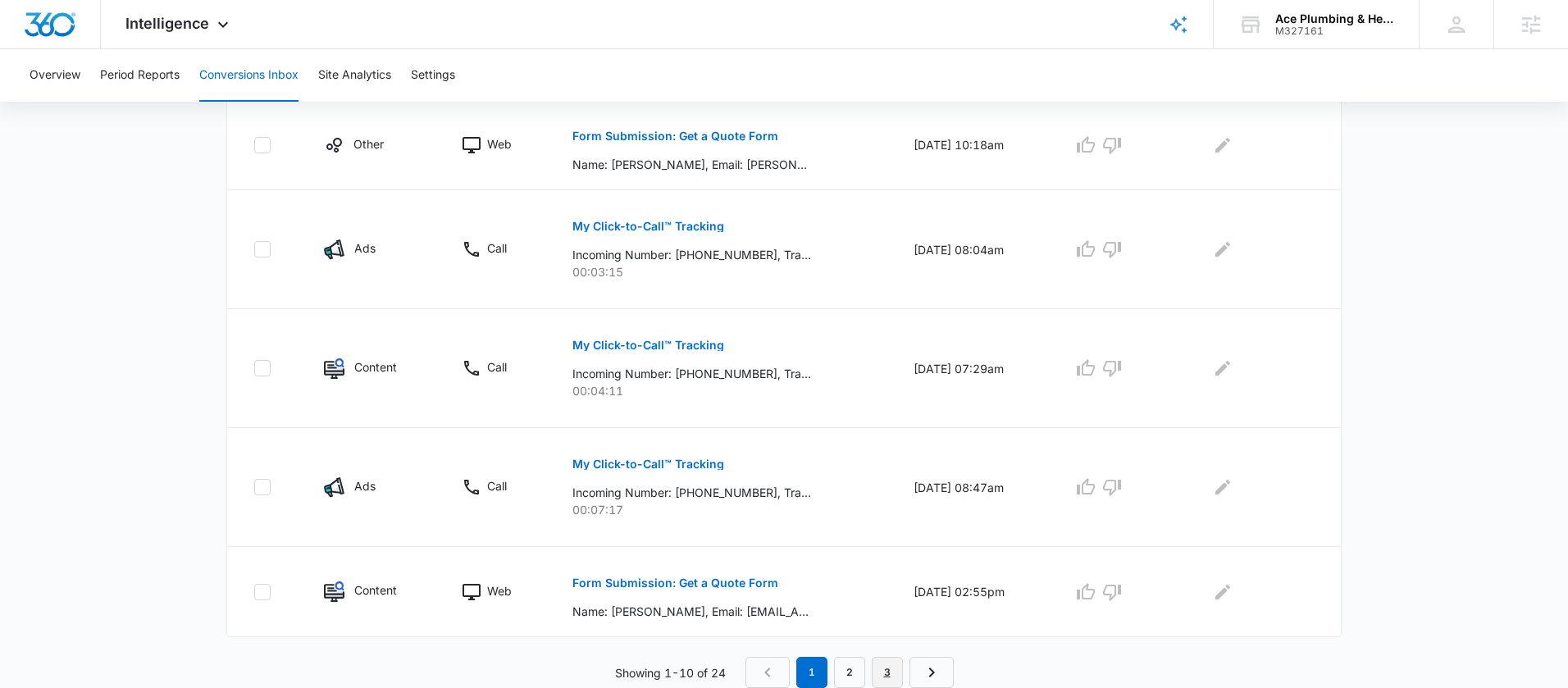
click at [899, 671] on link "3" at bounding box center [887, 672] width 31 height 31
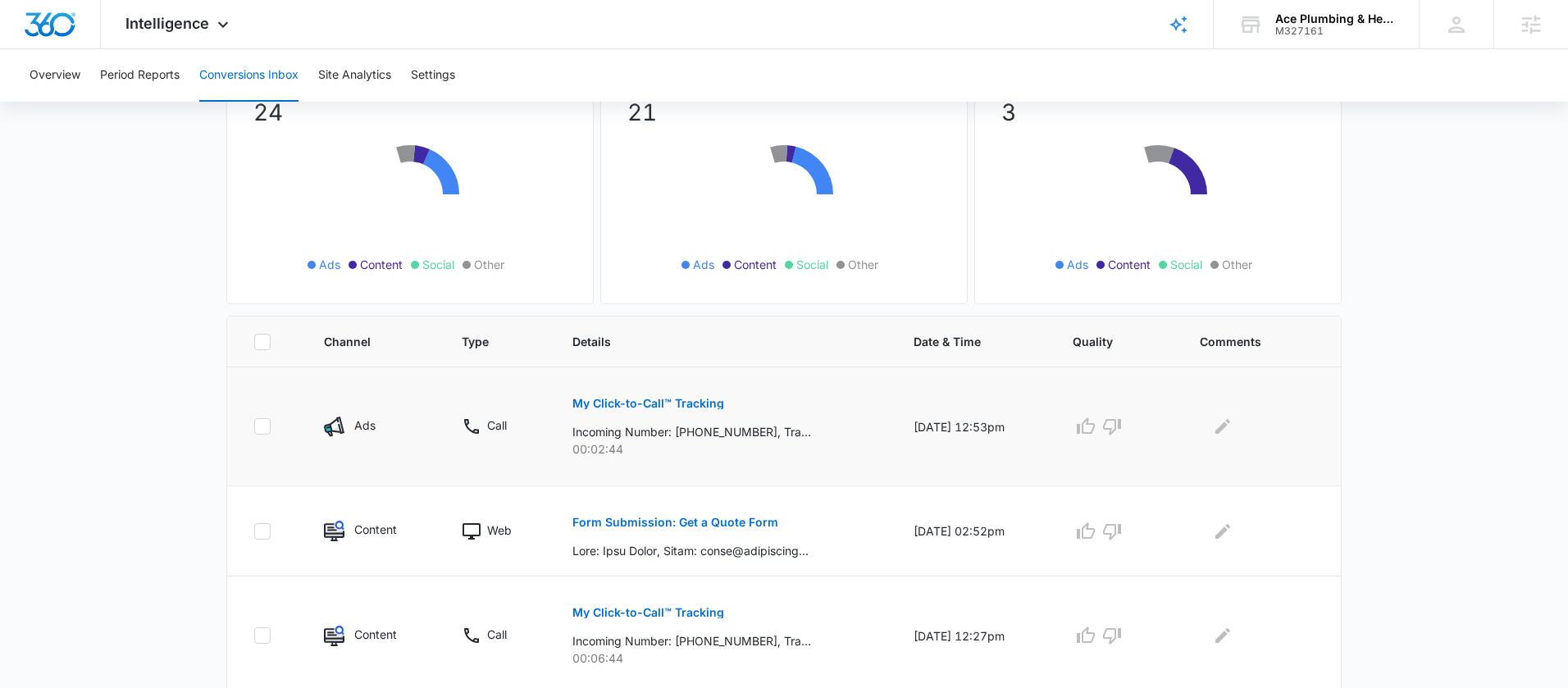
scroll to position [326, 0]
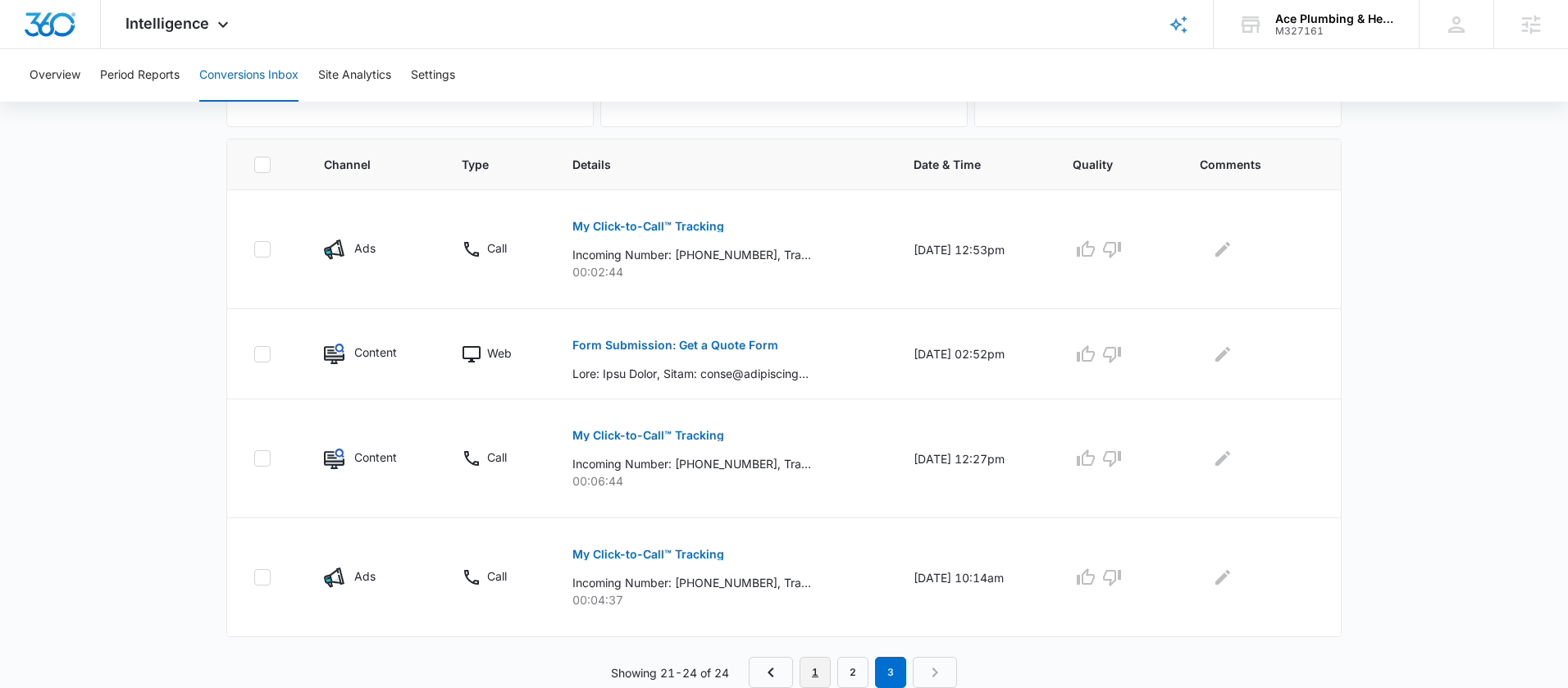
click at [823, 677] on link "1" at bounding box center [815, 672] width 31 height 31
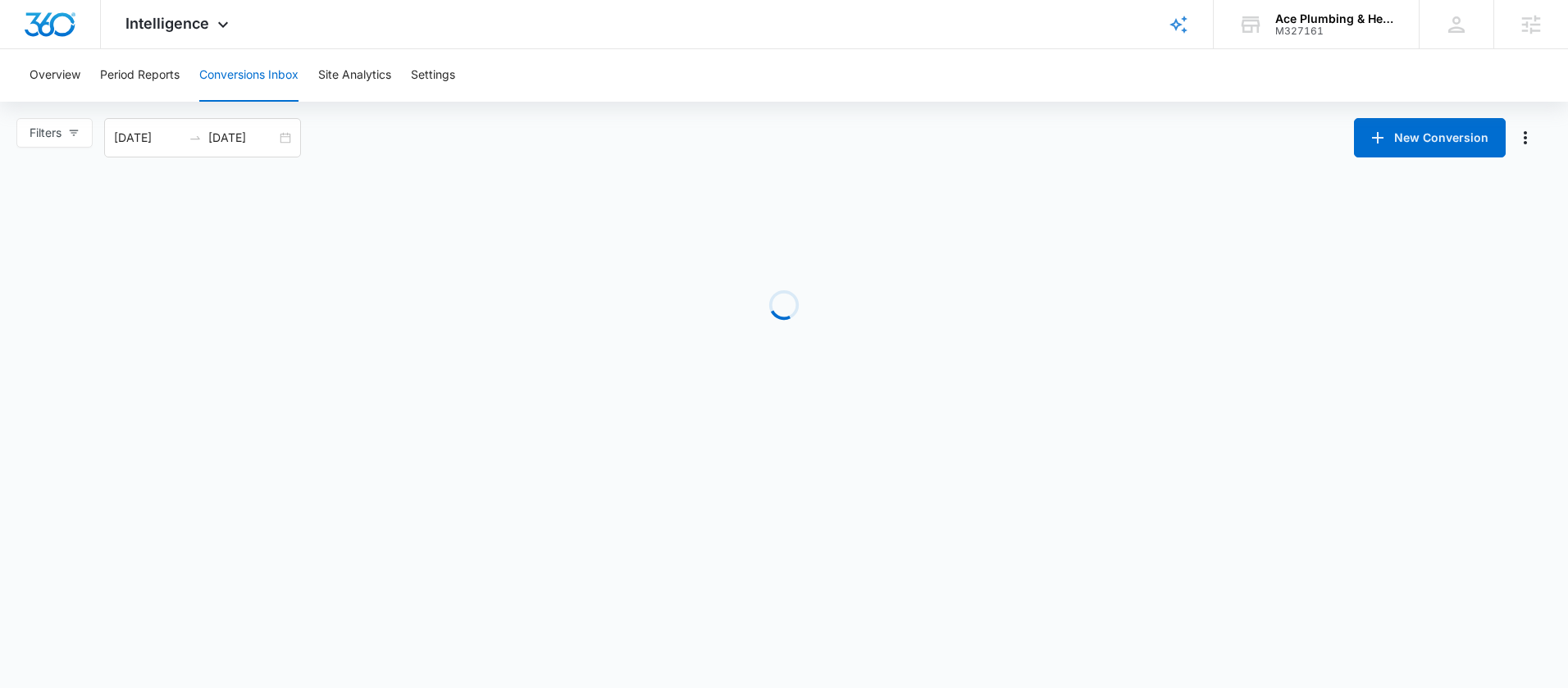
scroll to position [0, 0]
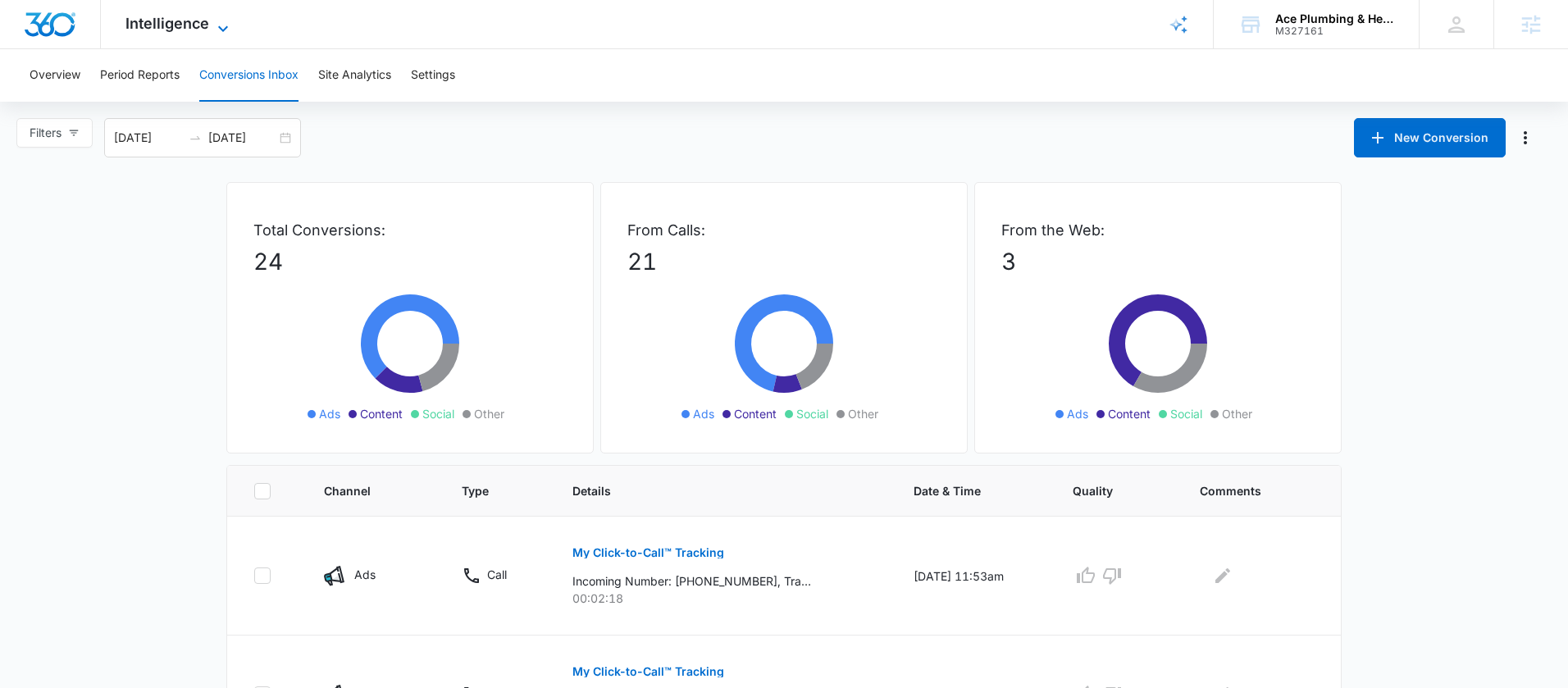
click at [207, 30] on span "Intelligence" at bounding box center [167, 23] width 84 height 17
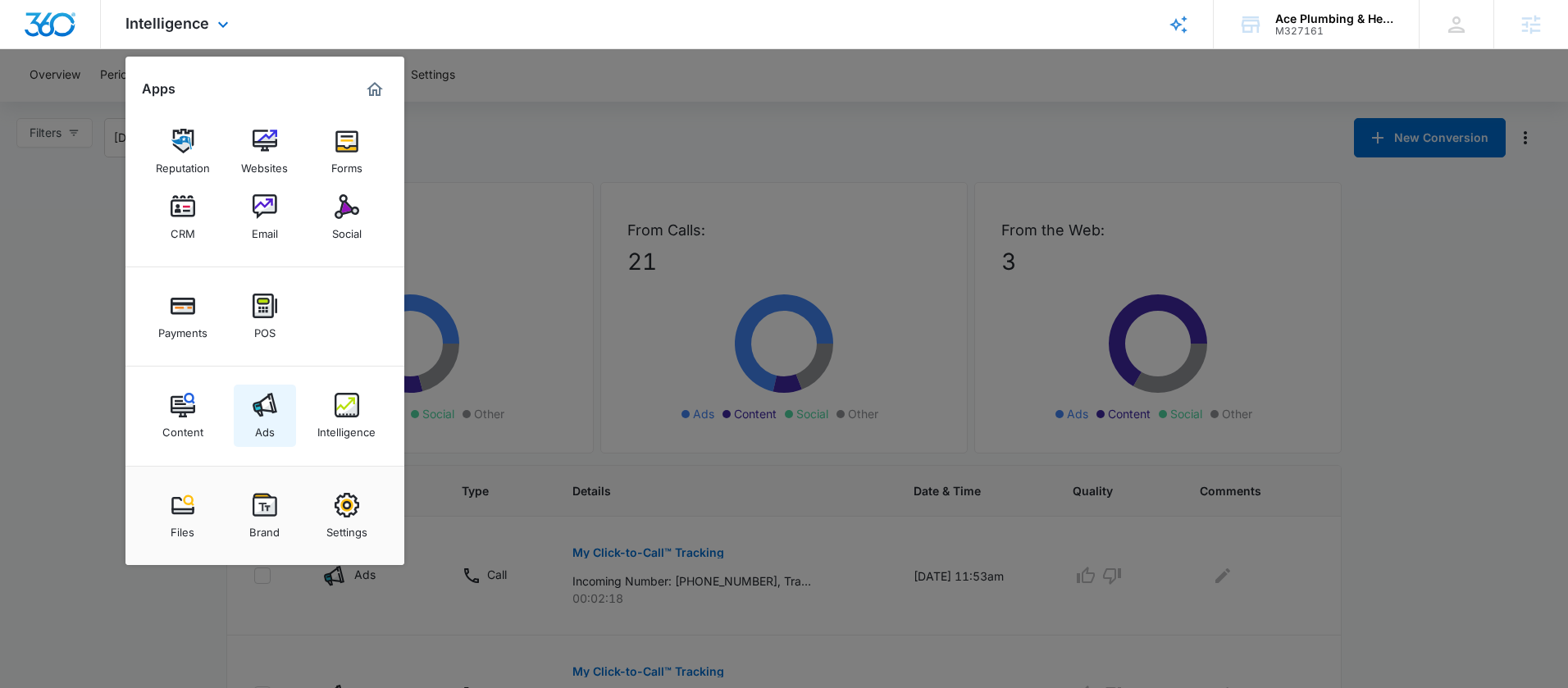
click at [259, 421] on div "Ads" at bounding box center [265, 428] width 20 height 21
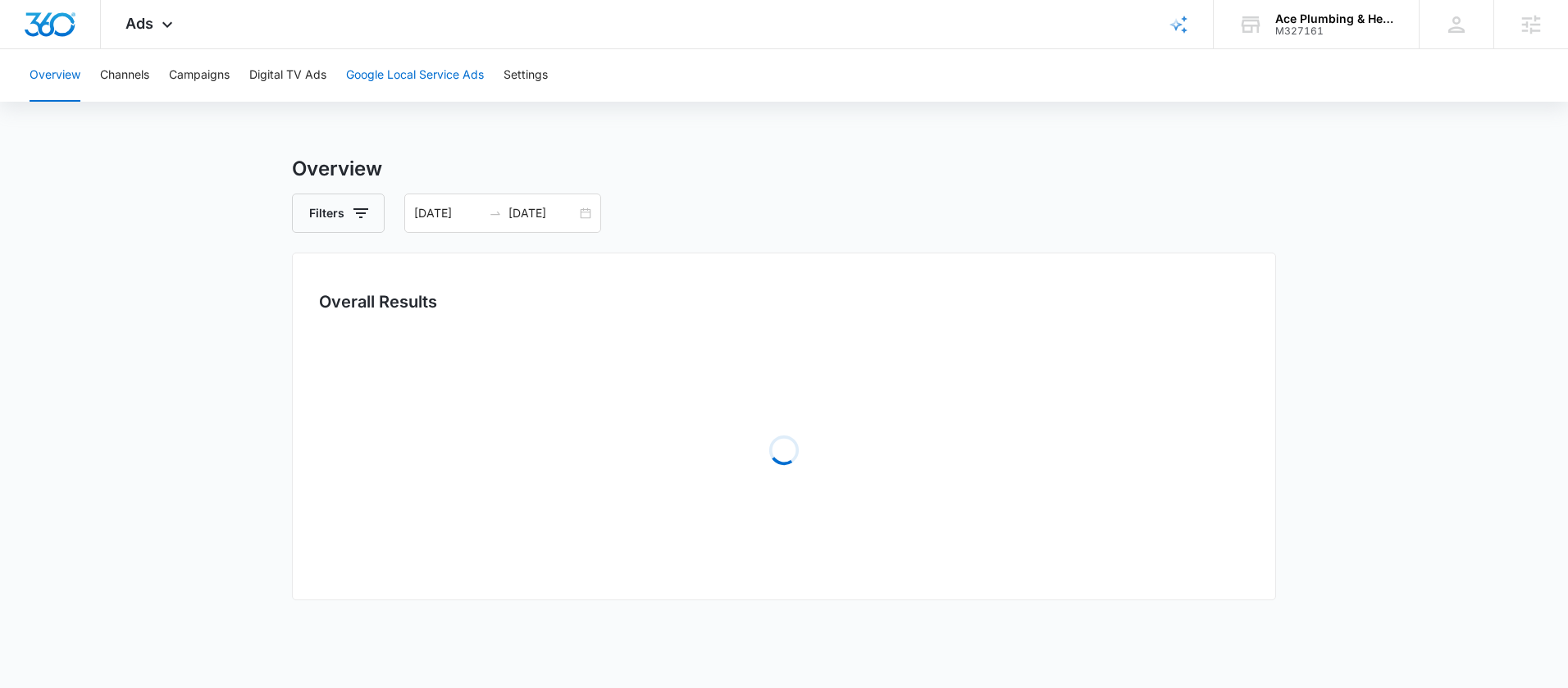
click at [354, 86] on button "Google Local Service Ads" at bounding box center [414, 75] width 138 height 52
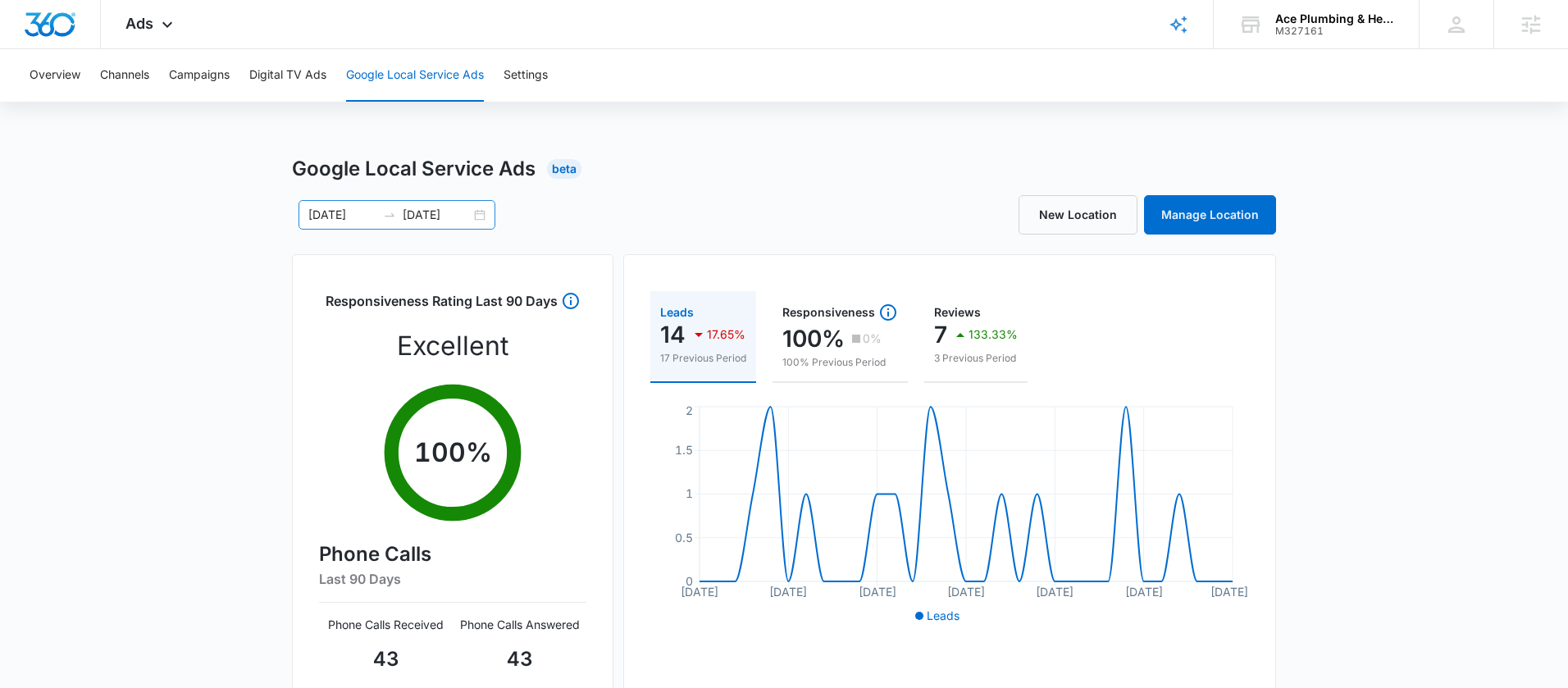
click at [478, 216] on div "07/18/2025 08/17/2025" at bounding box center [397, 214] width 197 height 29
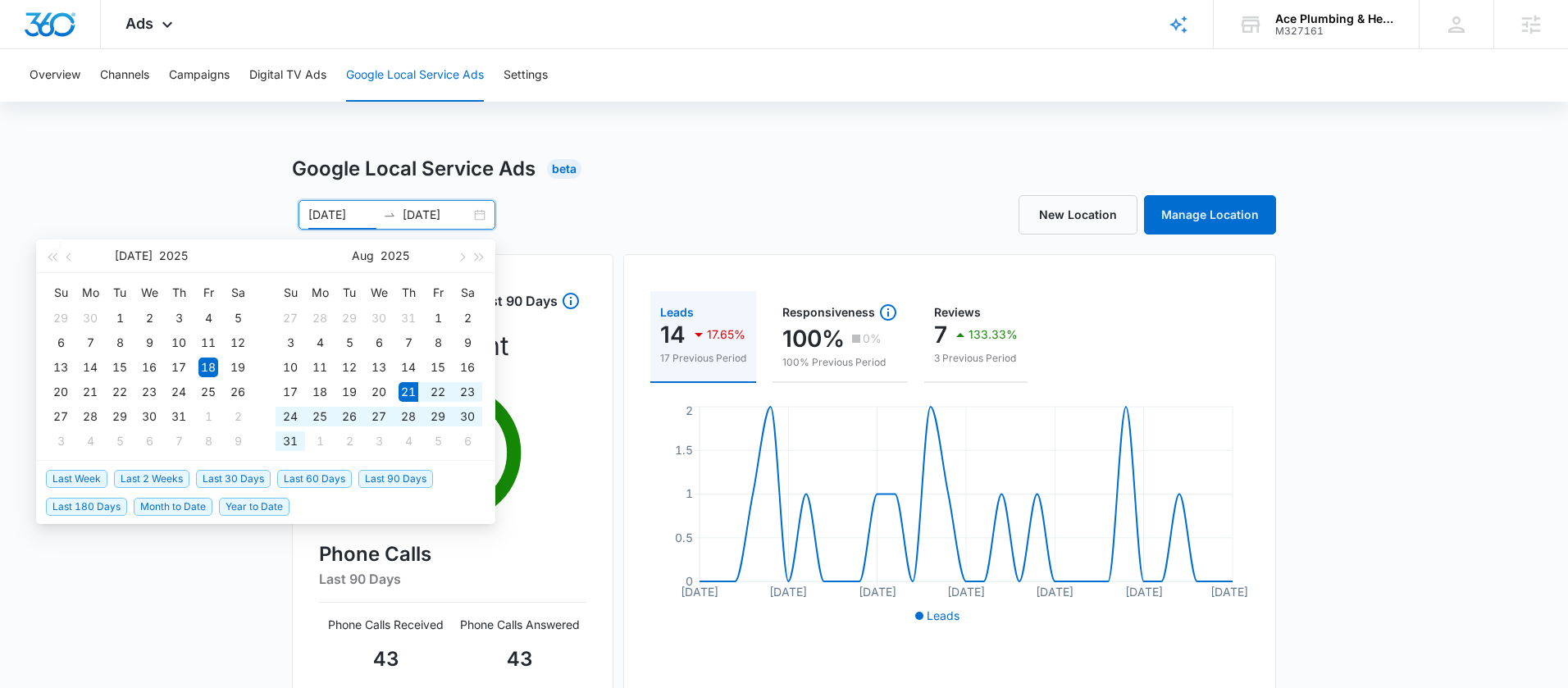
click at [179, 474] on span "Last 2 Weeks" at bounding box center [151, 479] width 76 height 18
type input "08/21/2025"
type input "09/04/2025"
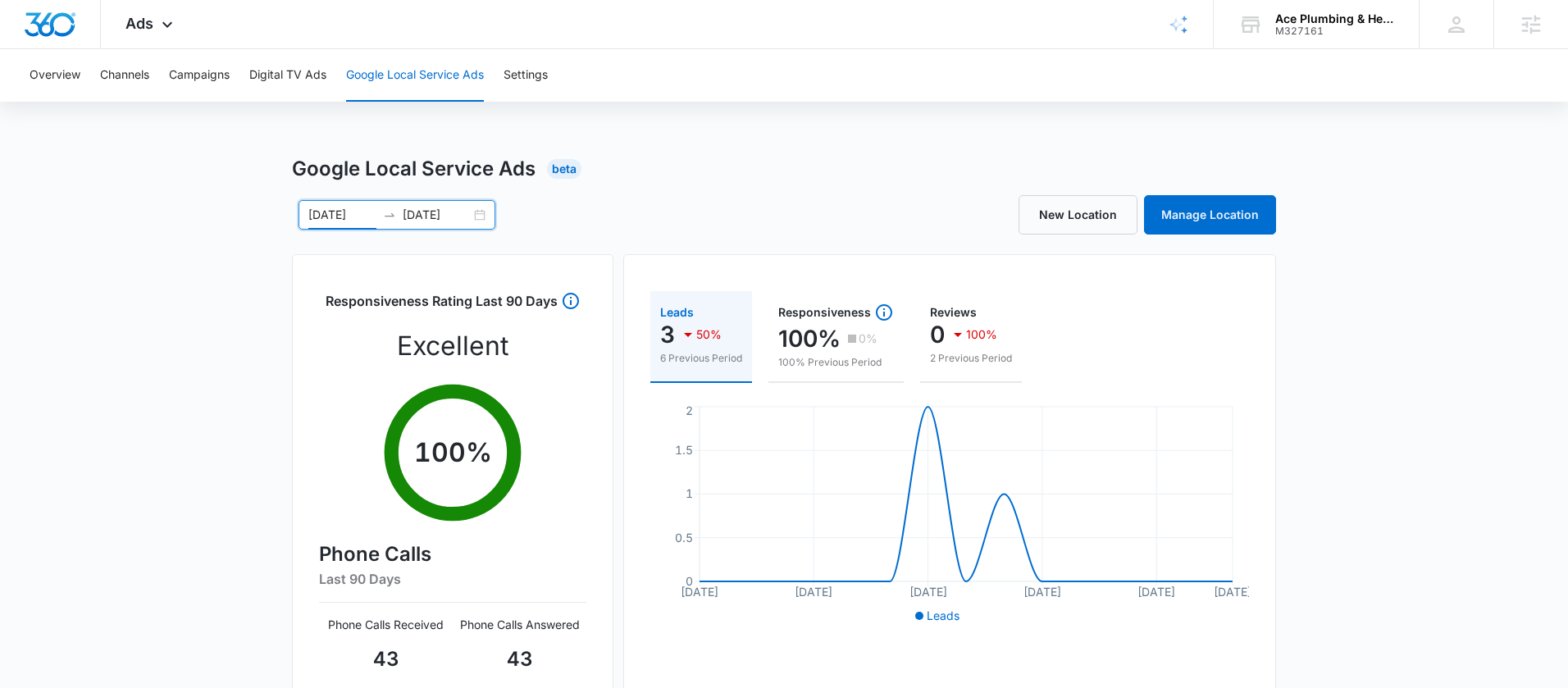
click at [1372, 409] on div "Google Local Service Ads Beta 08/21/2025 09/04/2025 Aug 2025 Su Mo Tu We Th Fr …" at bounding box center [784, 581] width 1568 height 854
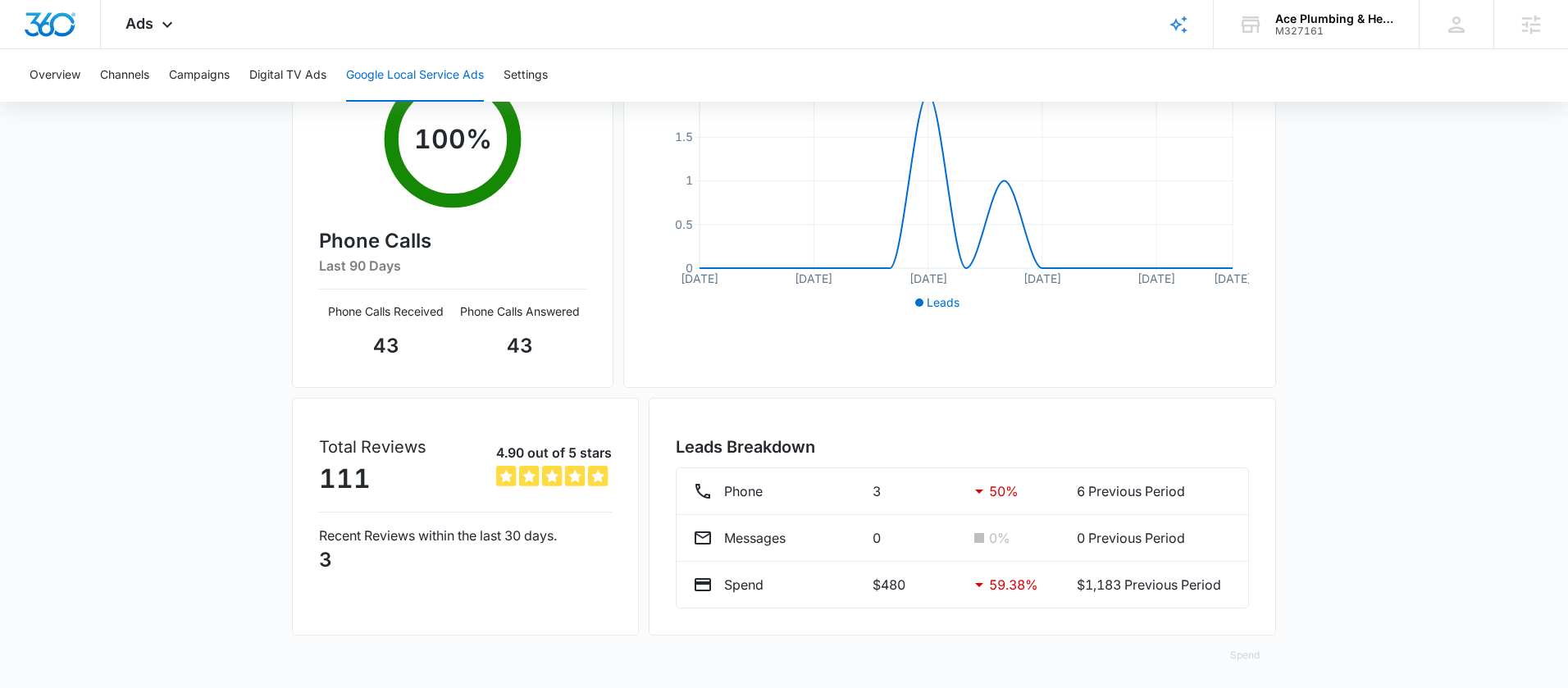
scroll to position [320, 0]
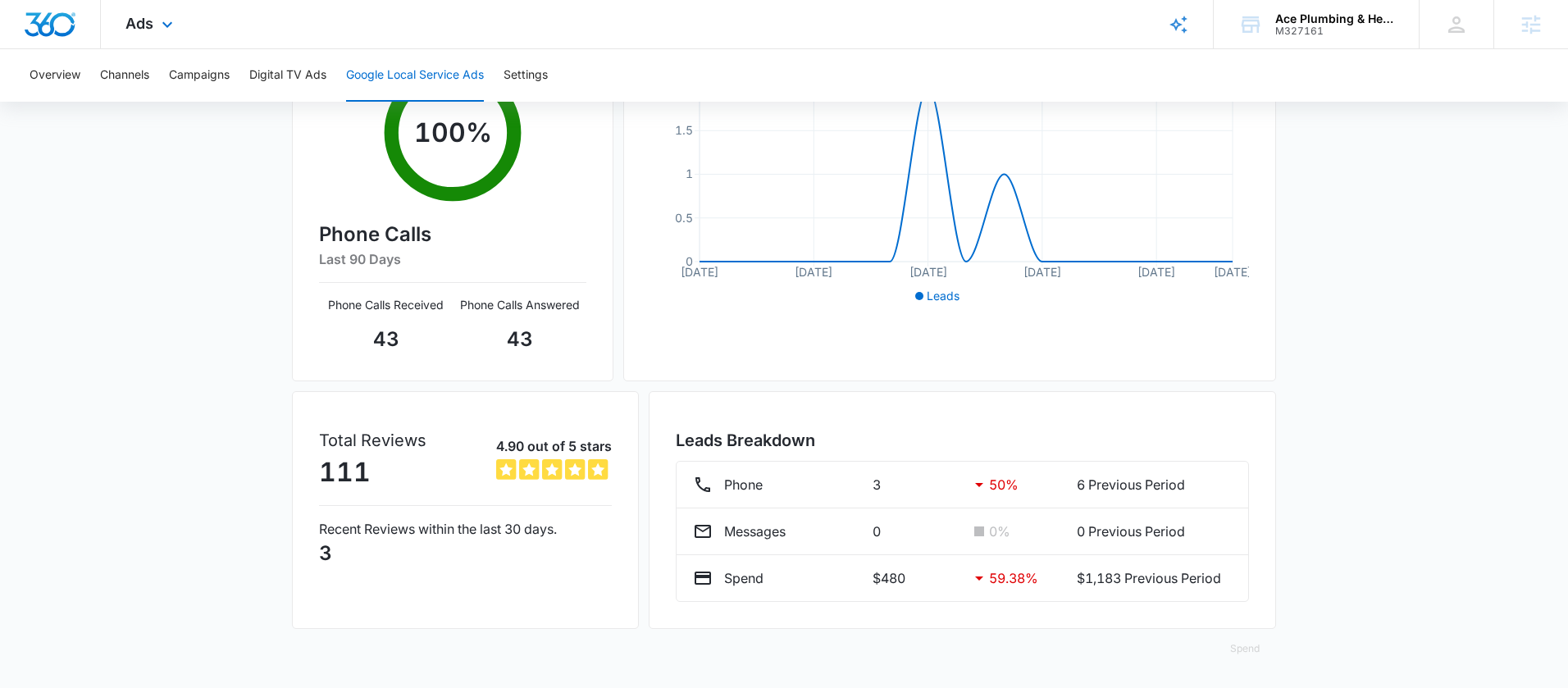
click at [152, 32] on div "Ads Apps Reputation Websites Forms CRM Email Social Payments POS Content Ads In…" at bounding box center [152, 24] width 101 height 48
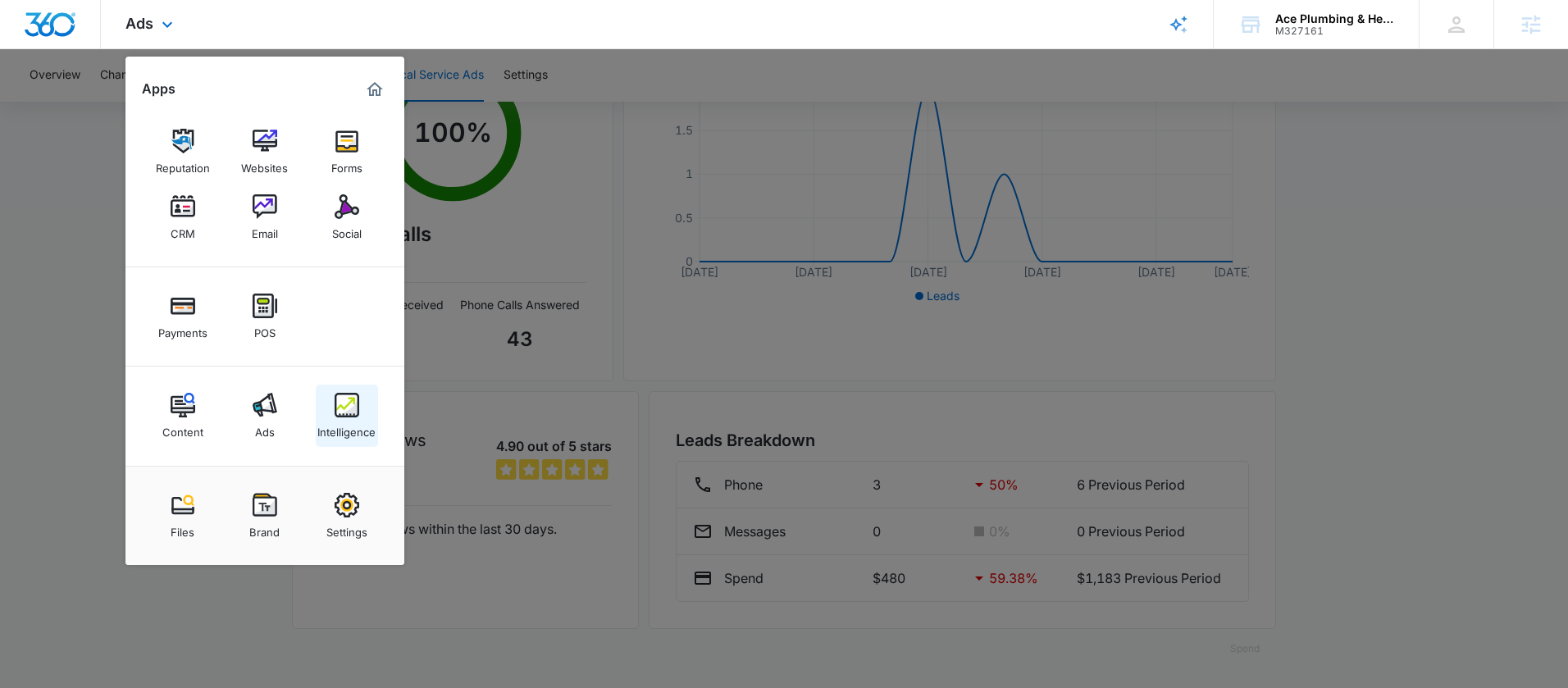
click at [354, 421] on div "Intelligence" at bounding box center [346, 428] width 59 height 21
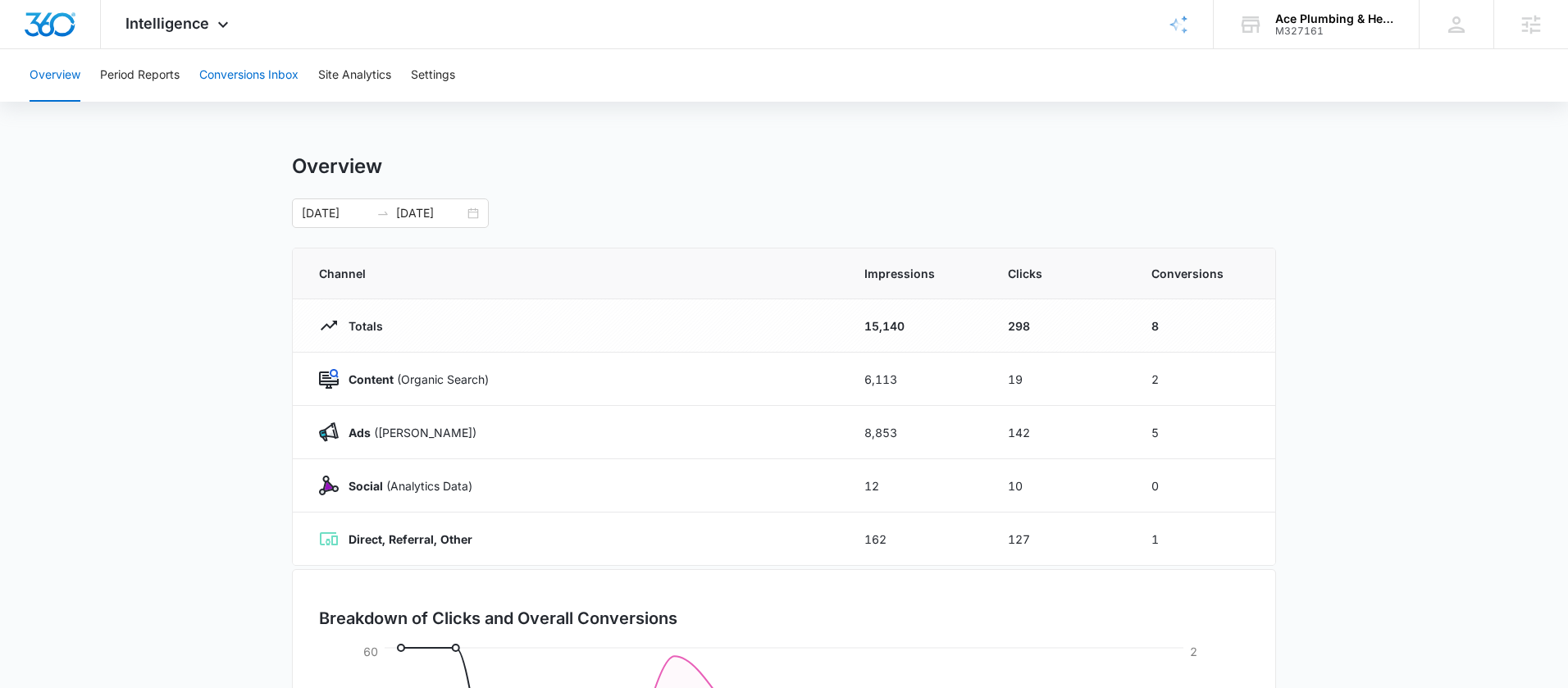
click at [234, 59] on button "Conversions Inbox" at bounding box center [249, 75] width 99 height 52
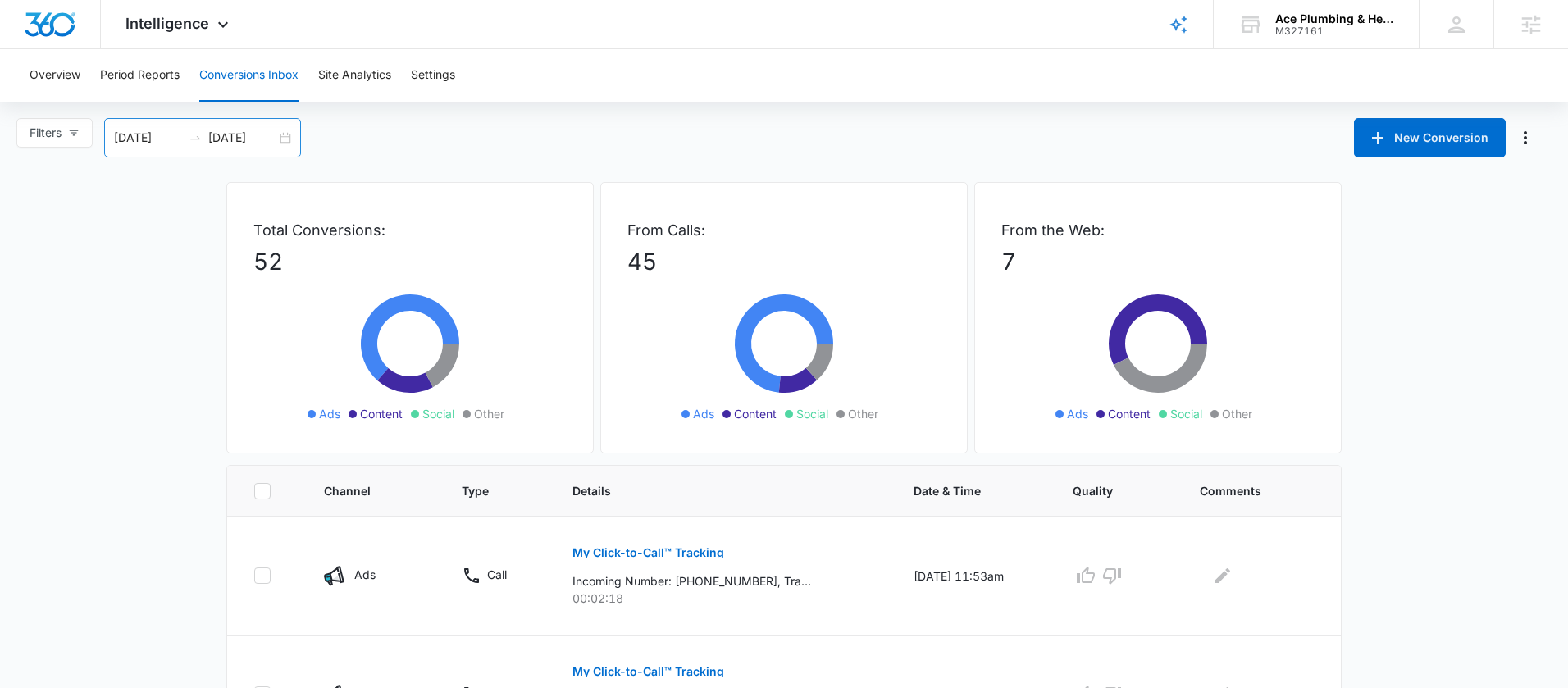
click at [296, 143] on div "08/05/2025 09/04/2025" at bounding box center [203, 138] width 197 height 39
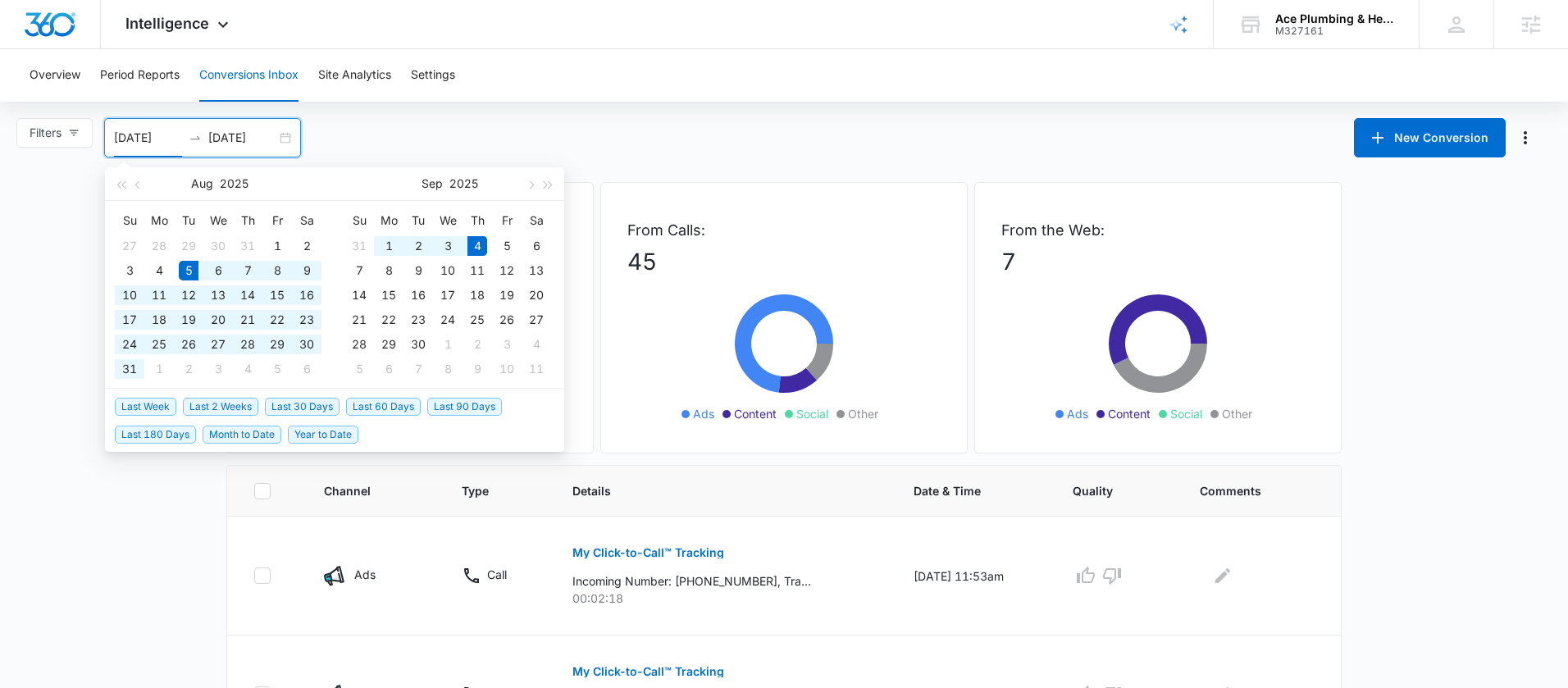
click at [290, 140] on div "08/05/2025 09/04/2025" at bounding box center [203, 138] width 197 height 39
click at [238, 404] on span "Last 2 Weeks" at bounding box center [220, 407] width 76 height 18
type input "08/21/2025"
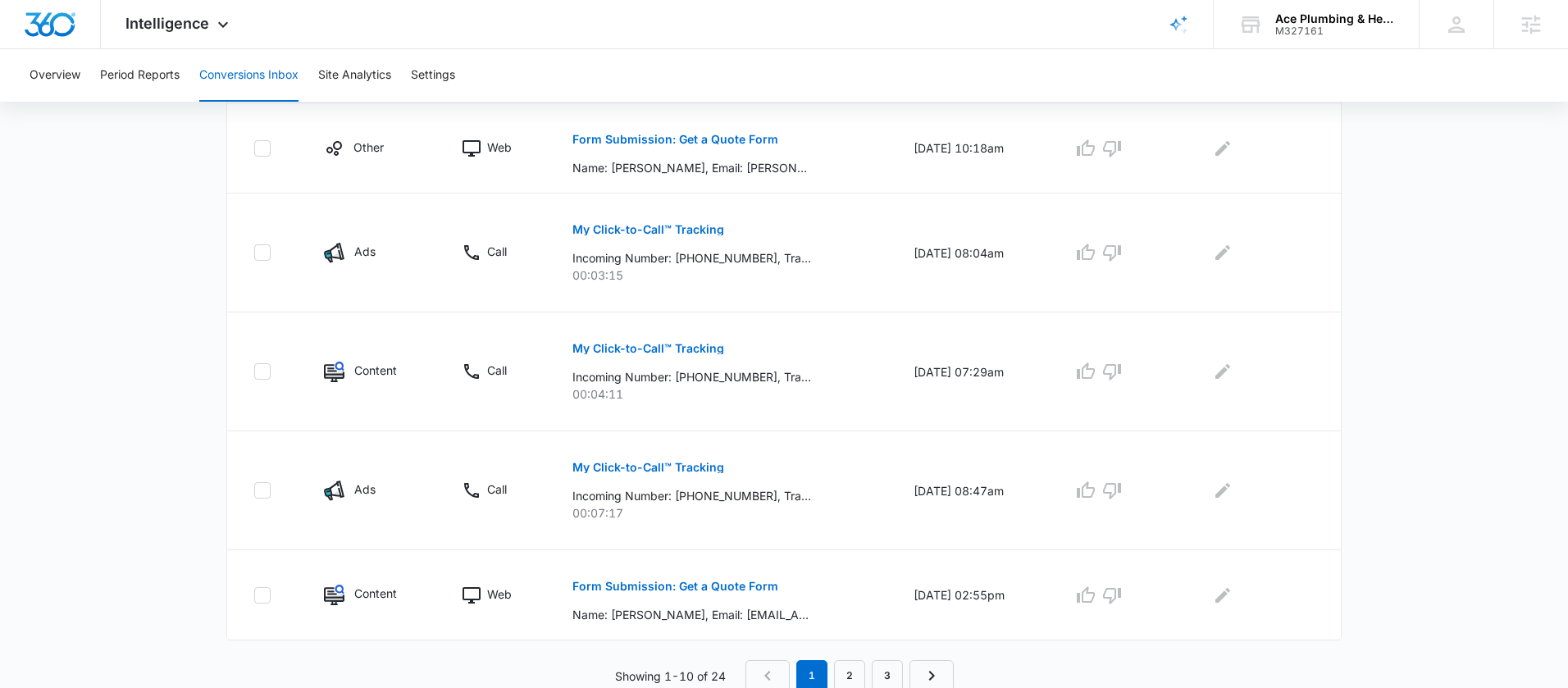
scroll to position [1012, 0]
click at [700, 231] on p "My Click-to-Call™ Tracking" at bounding box center [648, 226] width 152 height 12
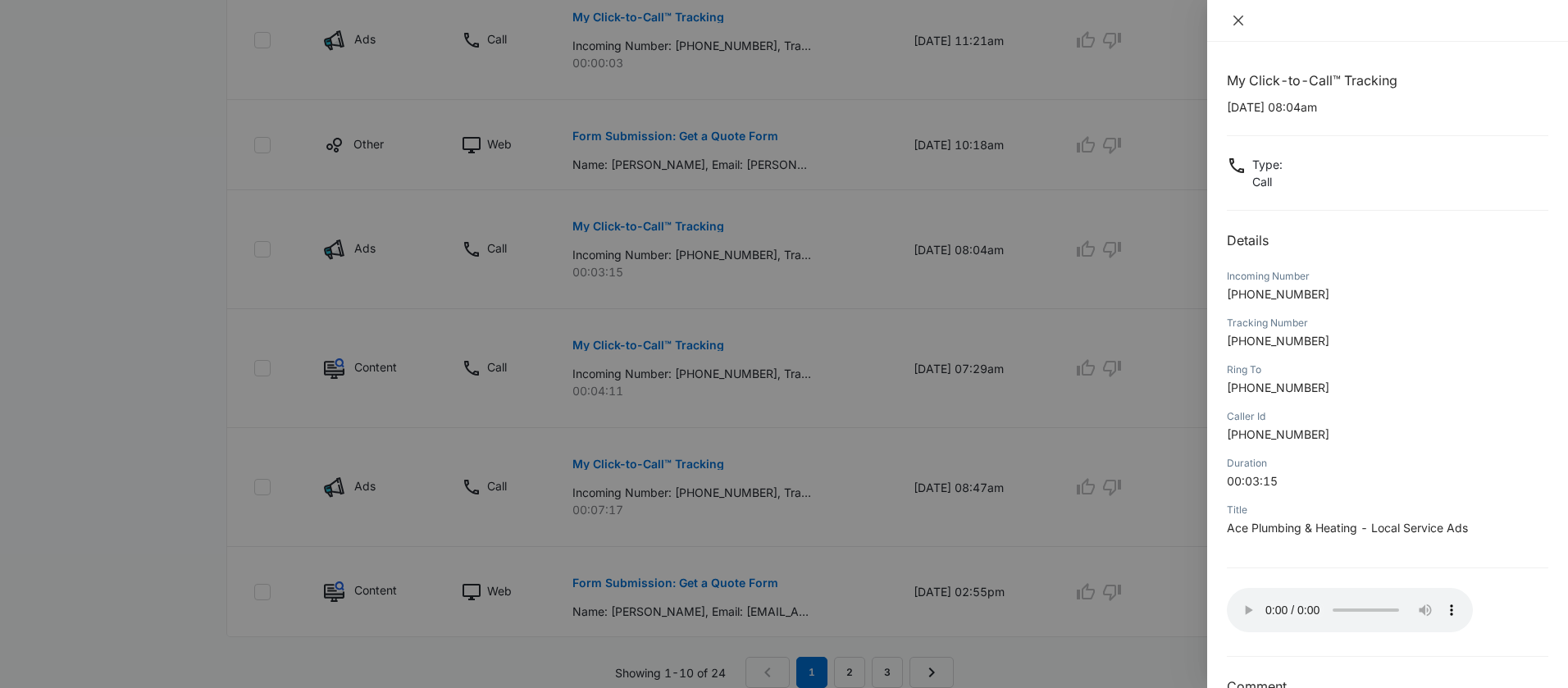
click at [1240, 9] on div at bounding box center [1388, 20] width 361 height 42
click at [1240, 18] on icon "close" at bounding box center [1238, 20] width 10 height 10
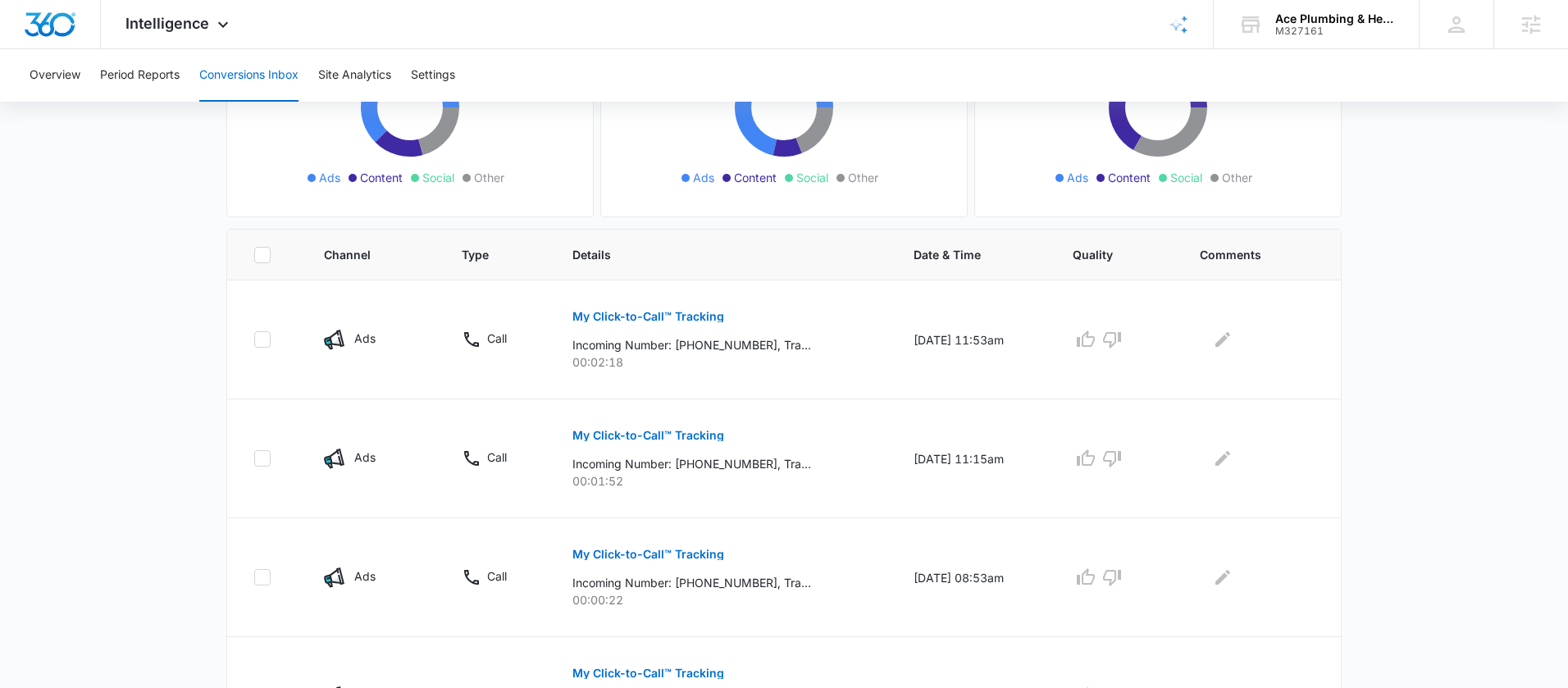
scroll to position [0, 0]
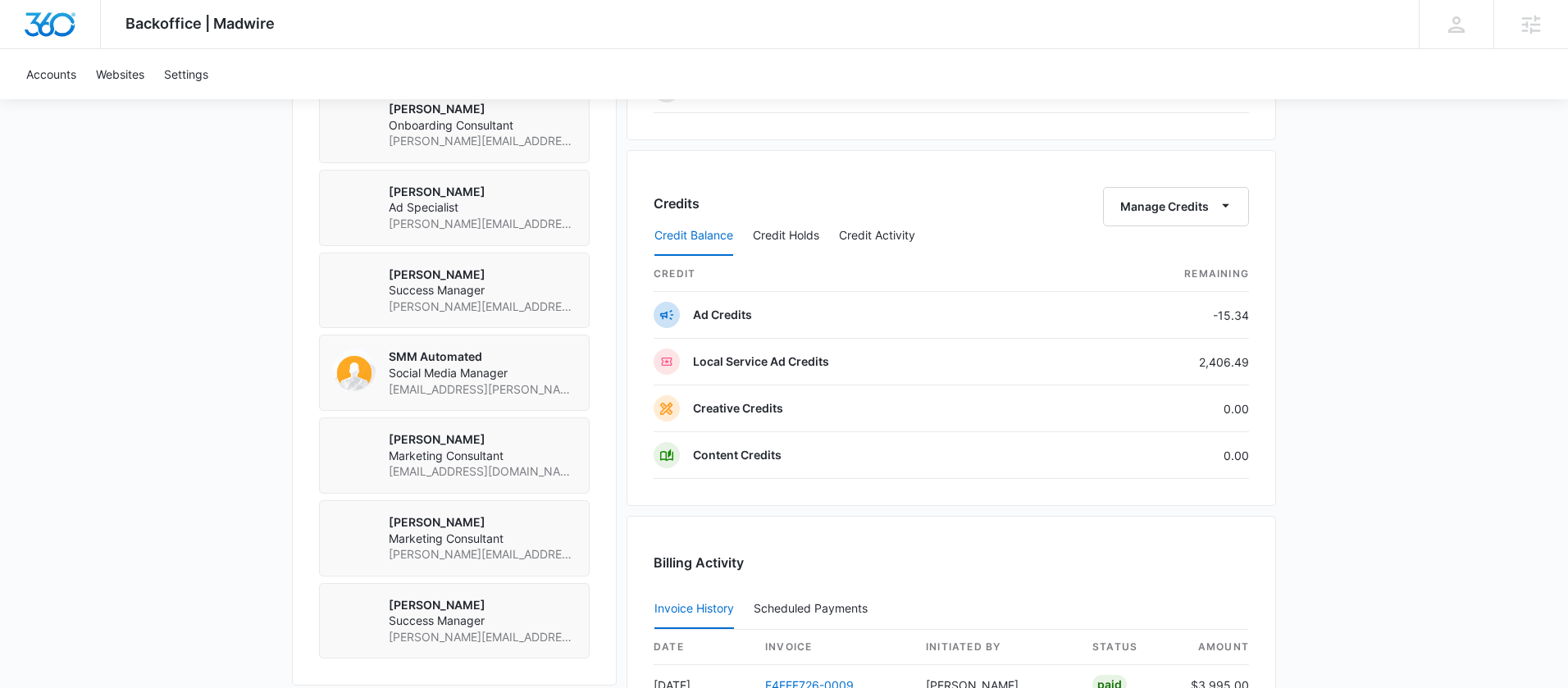
scroll to position [1211, 0]
click at [1154, 208] on button "Manage Credits" at bounding box center [1175, 207] width 146 height 39
click at [1156, 254] on div "Transfer Credits" at bounding box center [1166, 260] width 86 height 12
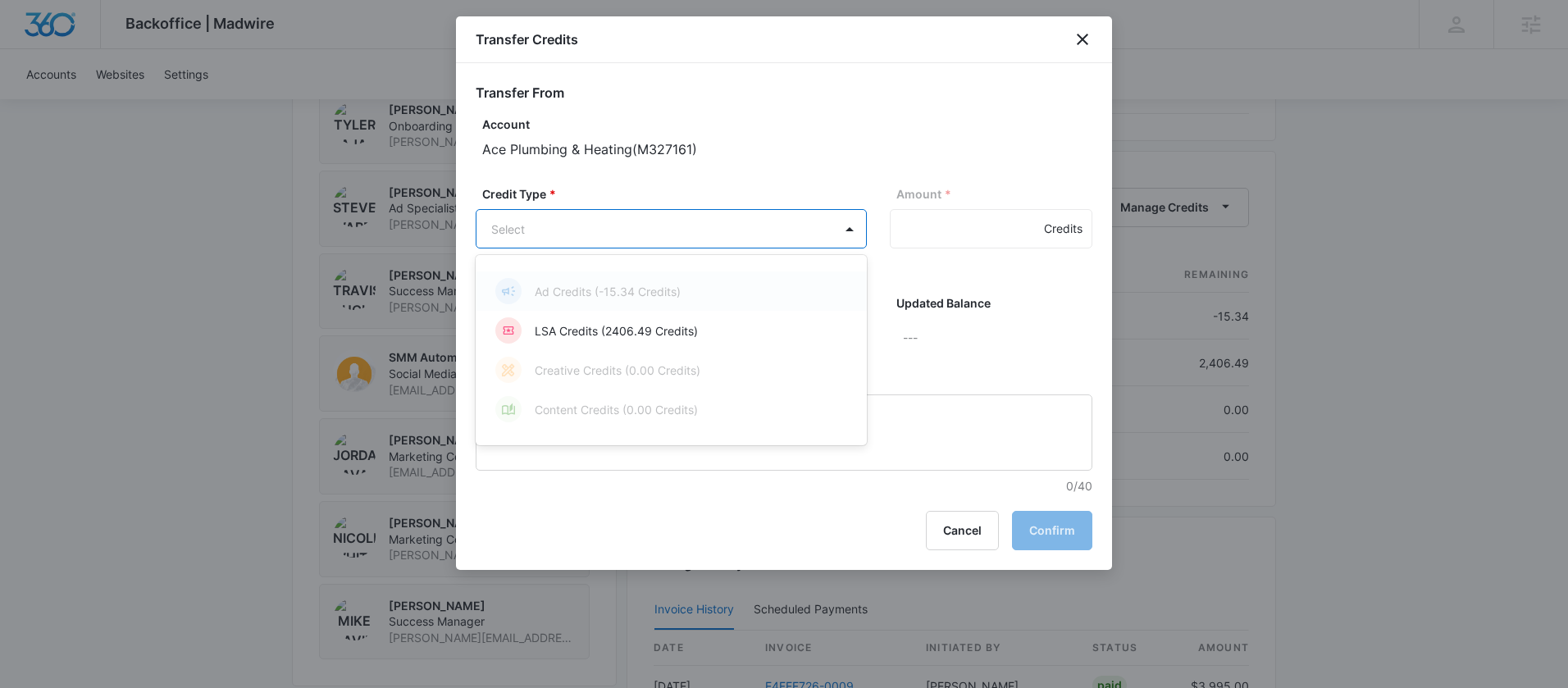
click at [625, 317] on div "LSA Credits (2406.49 Credits)" at bounding box center [669, 331] width 348 height 27
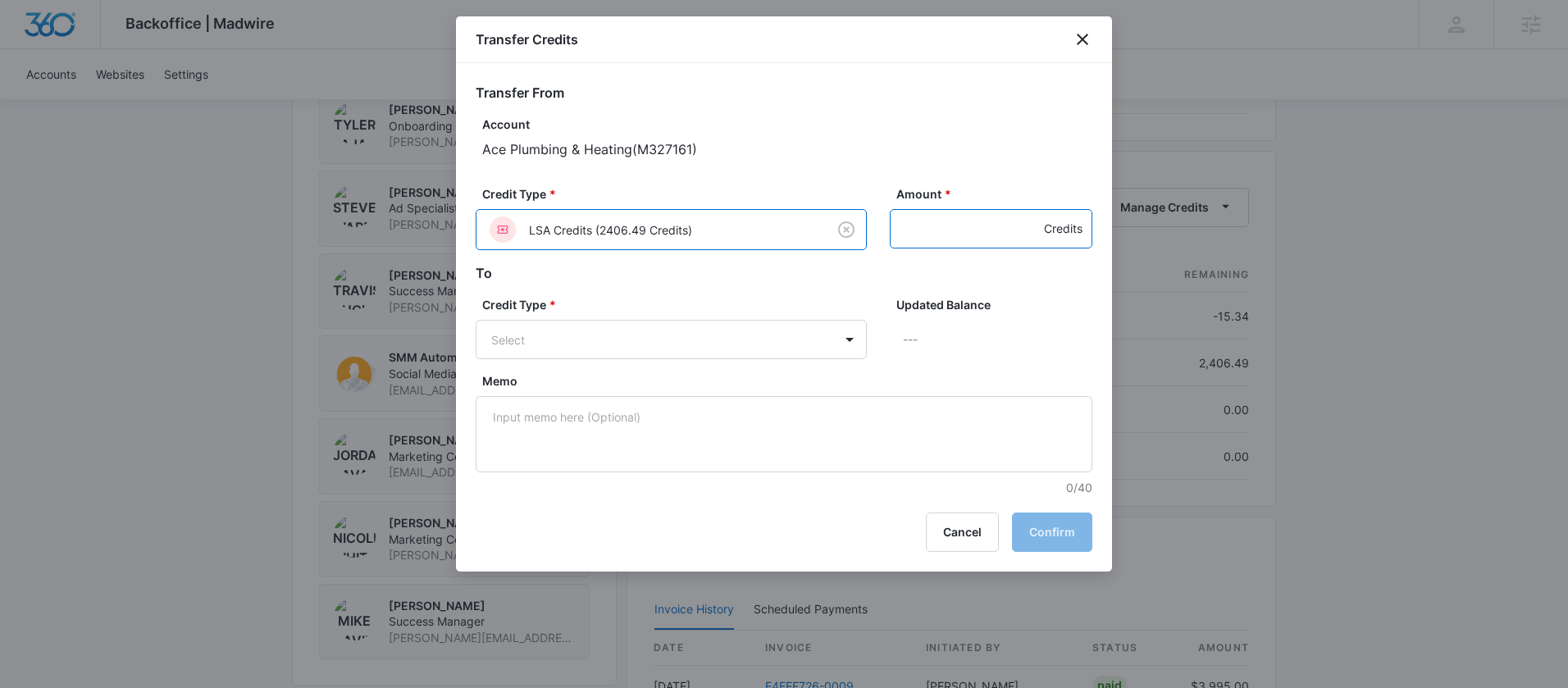
click at [931, 228] on input "Amount *" at bounding box center [991, 228] width 203 height 39
type input "700"
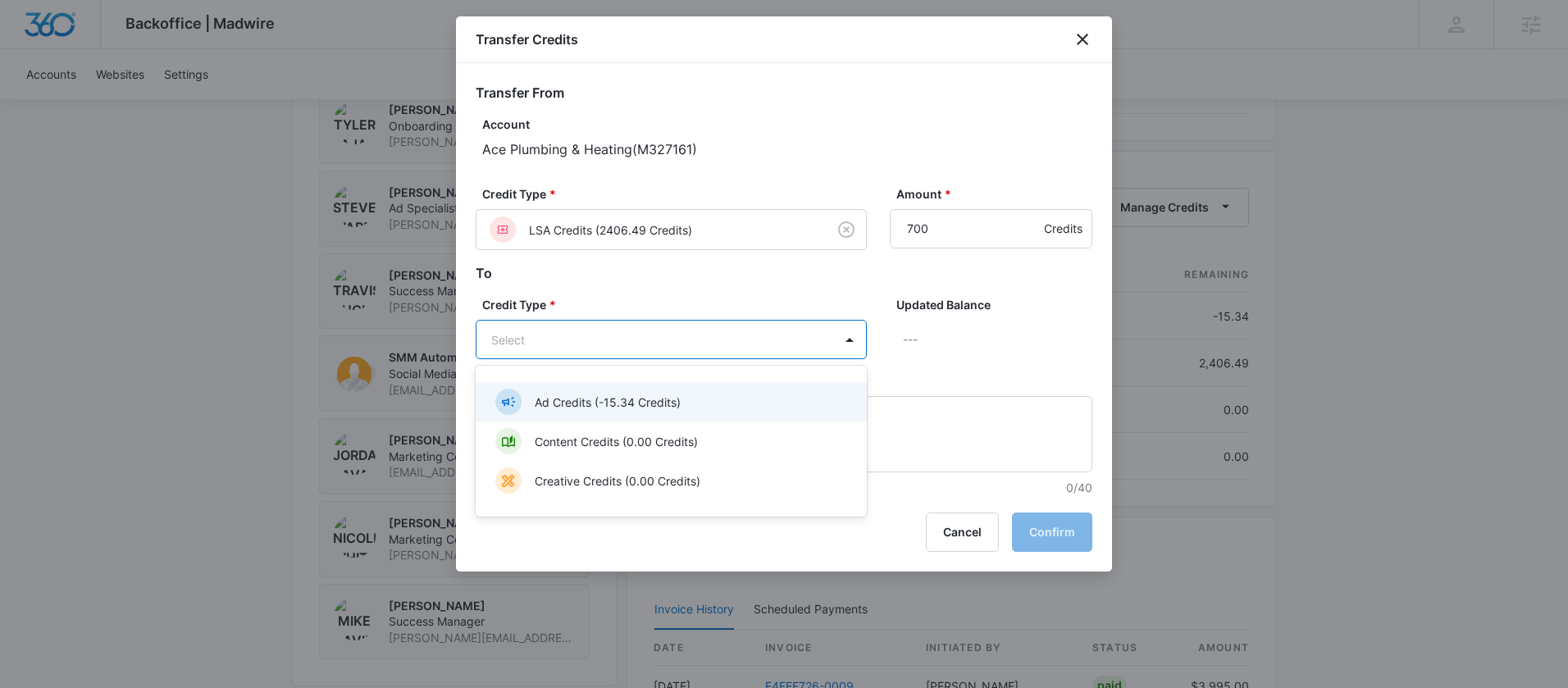
click at [617, 407] on p "Ad Credits (-15.34 Credits)" at bounding box center [608, 402] width 146 height 17
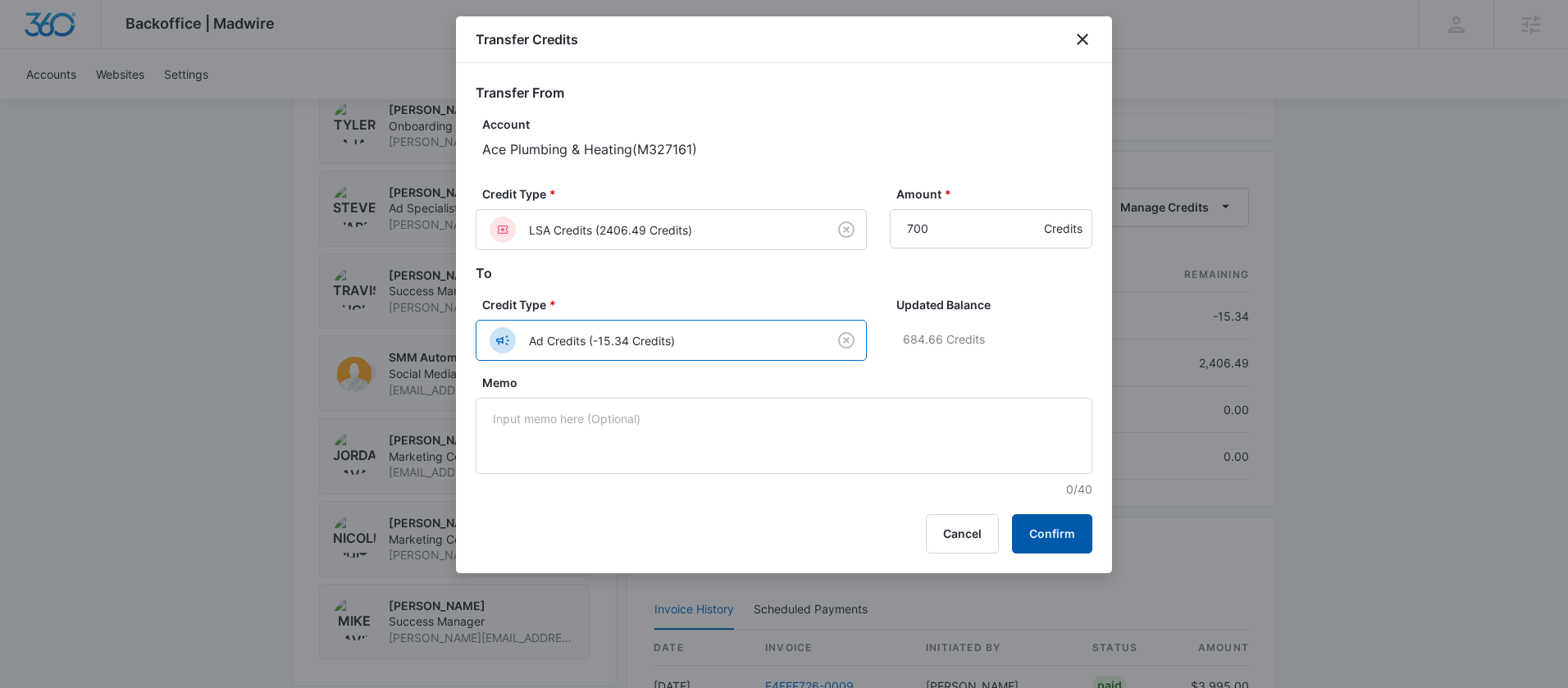
click at [1015, 528] on button "Confirm" at bounding box center [1052, 534] width 80 height 39
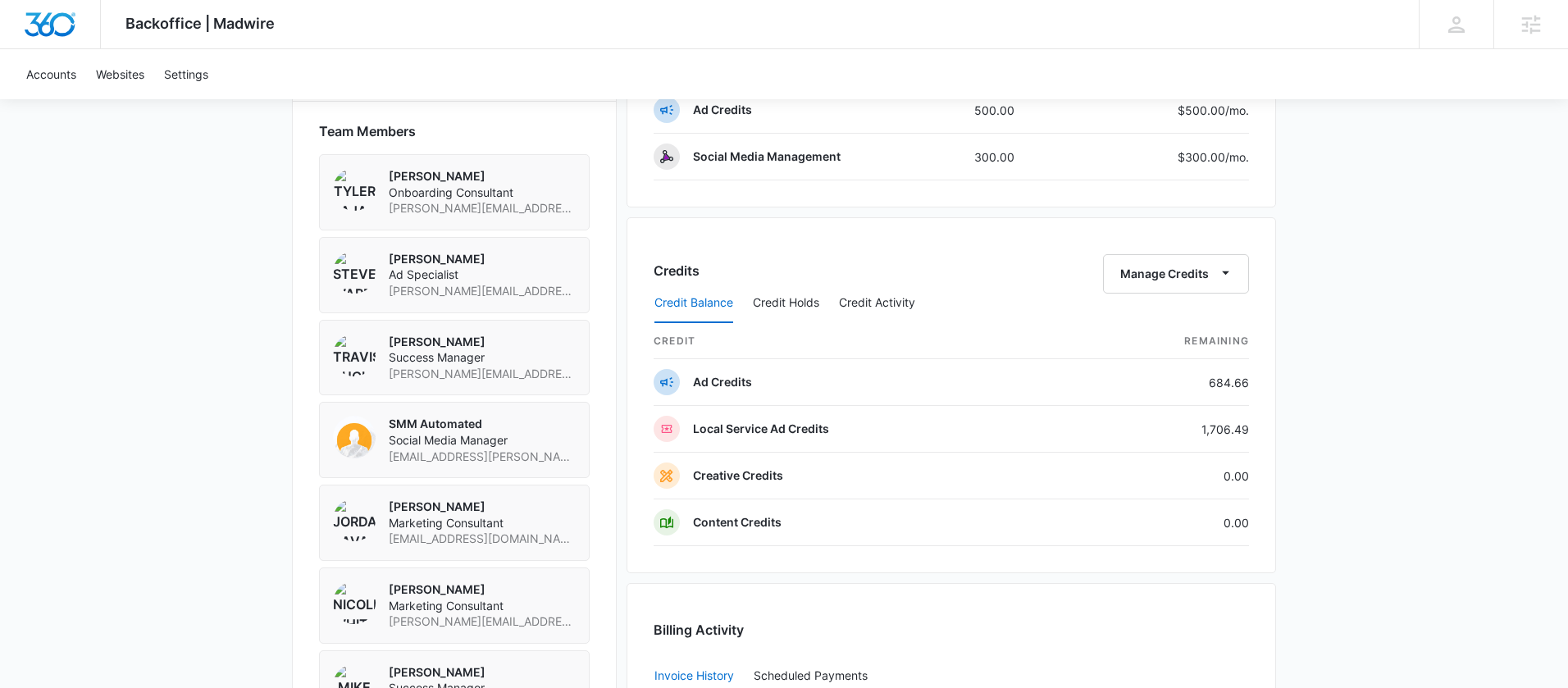
scroll to position [1131, 0]
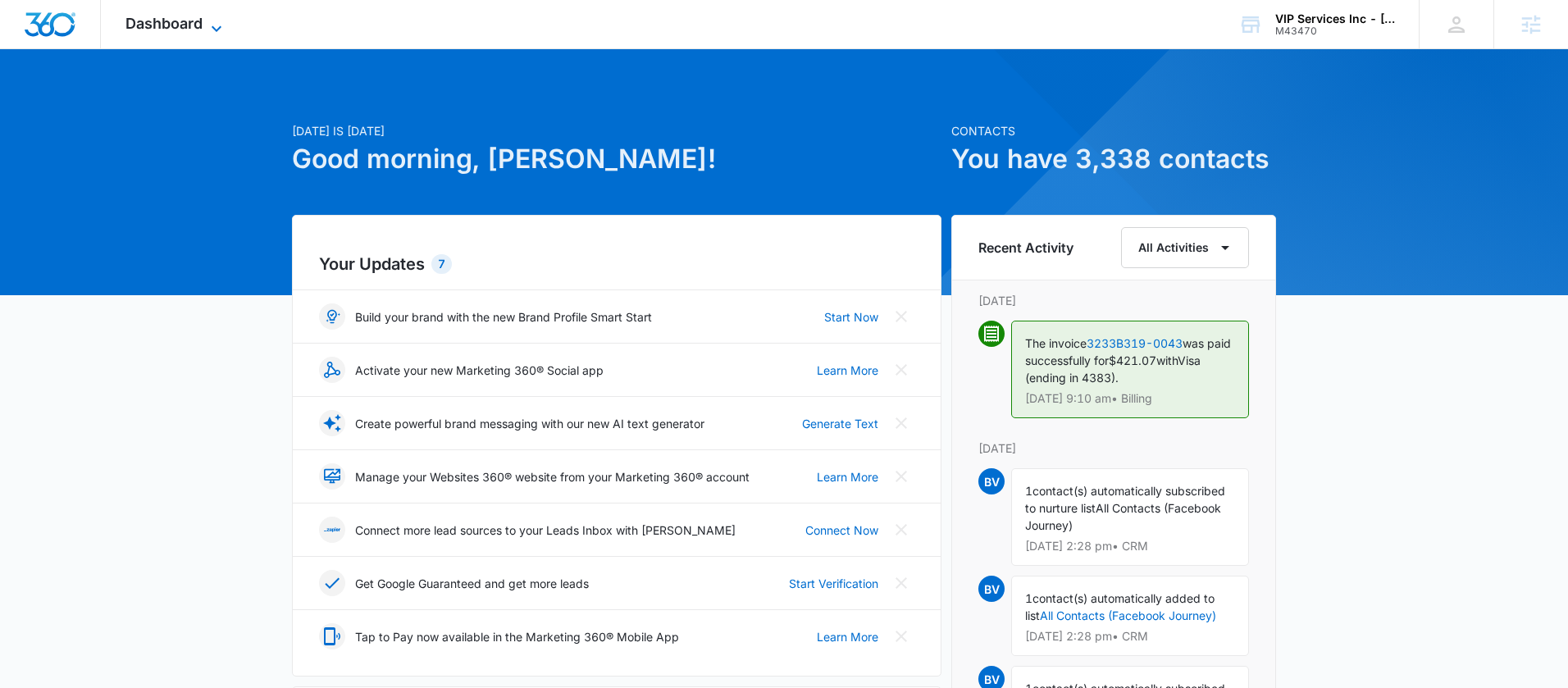
click at [165, 28] on span "Dashboard" at bounding box center [163, 23] width 77 height 17
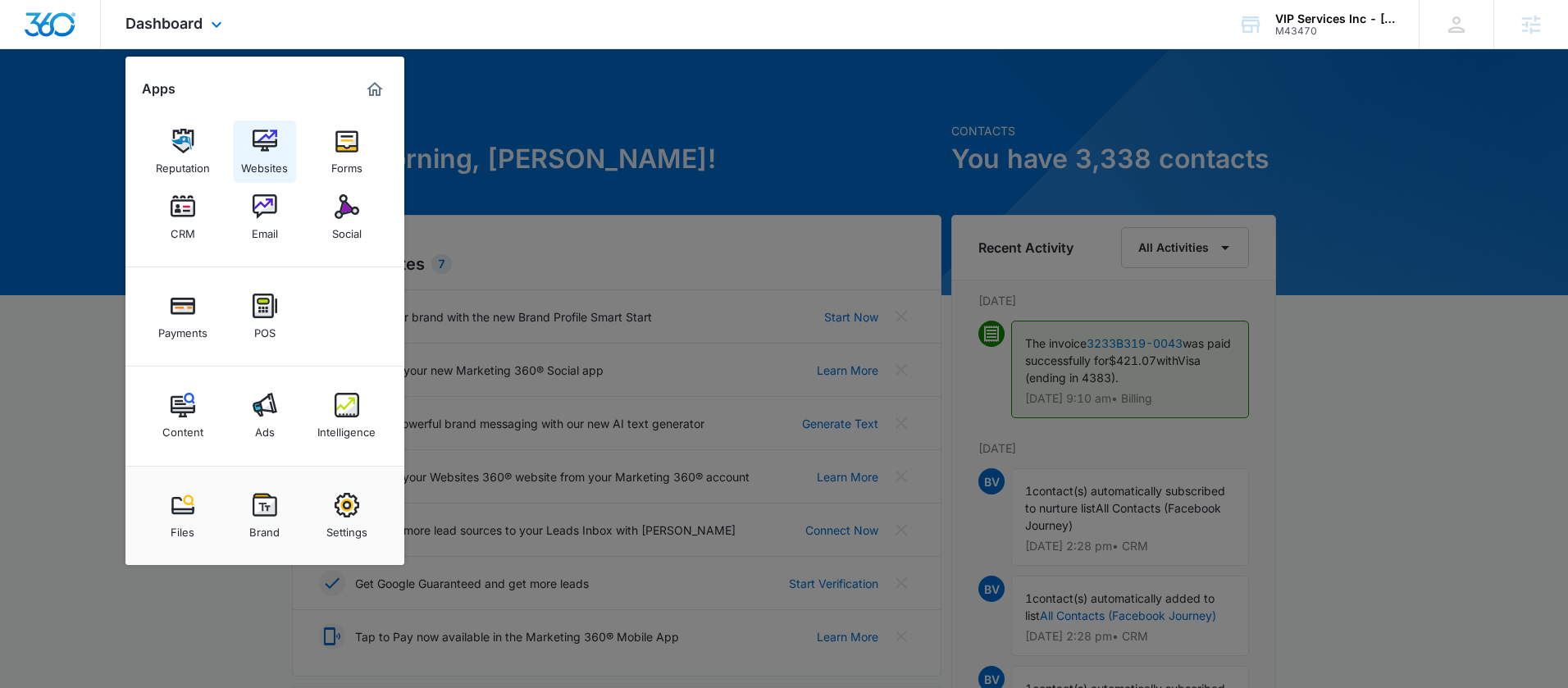
click at [260, 145] on img at bounding box center [265, 141] width 25 height 25
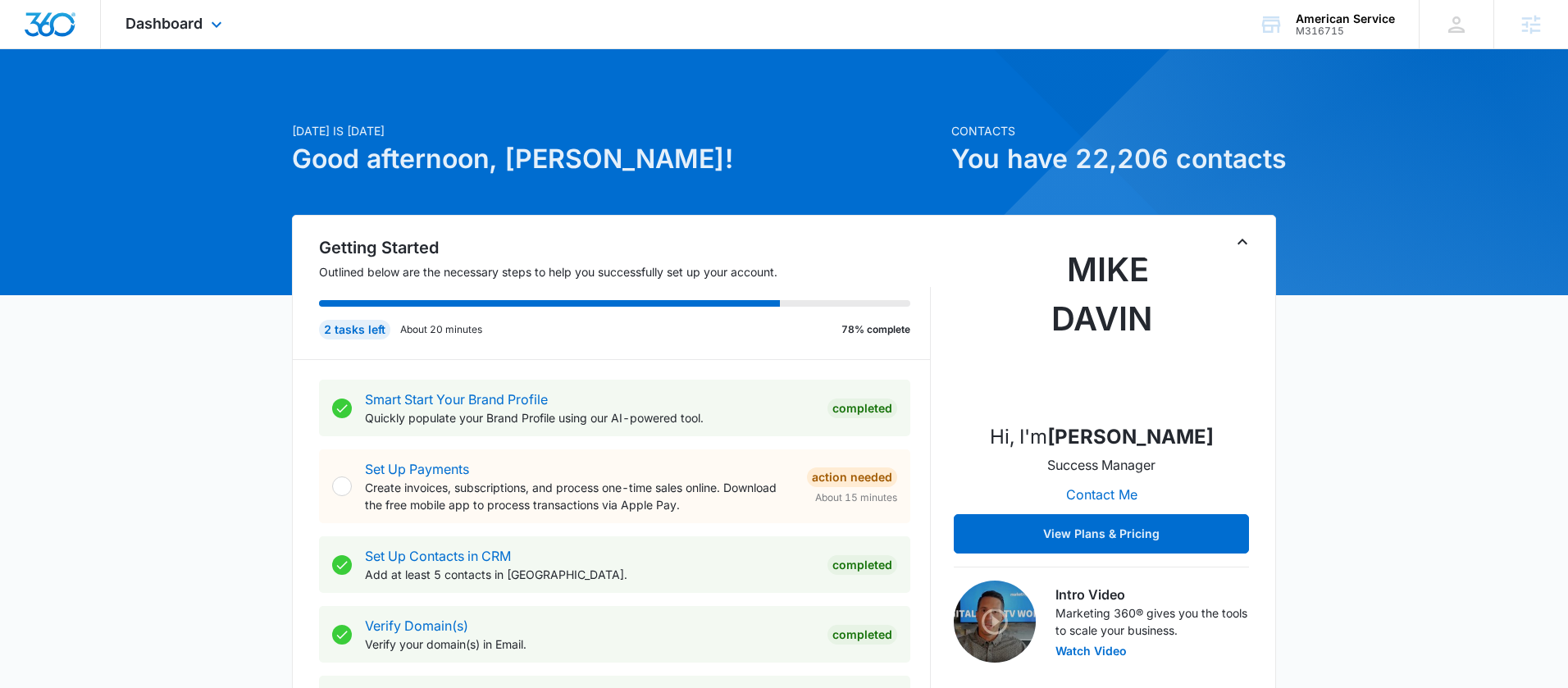
click at [205, 34] on div "Dashboard Apps Reputation Websites Forms CRM Email Social Payments POS Content …" at bounding box center [176, 24] width 150 height 48
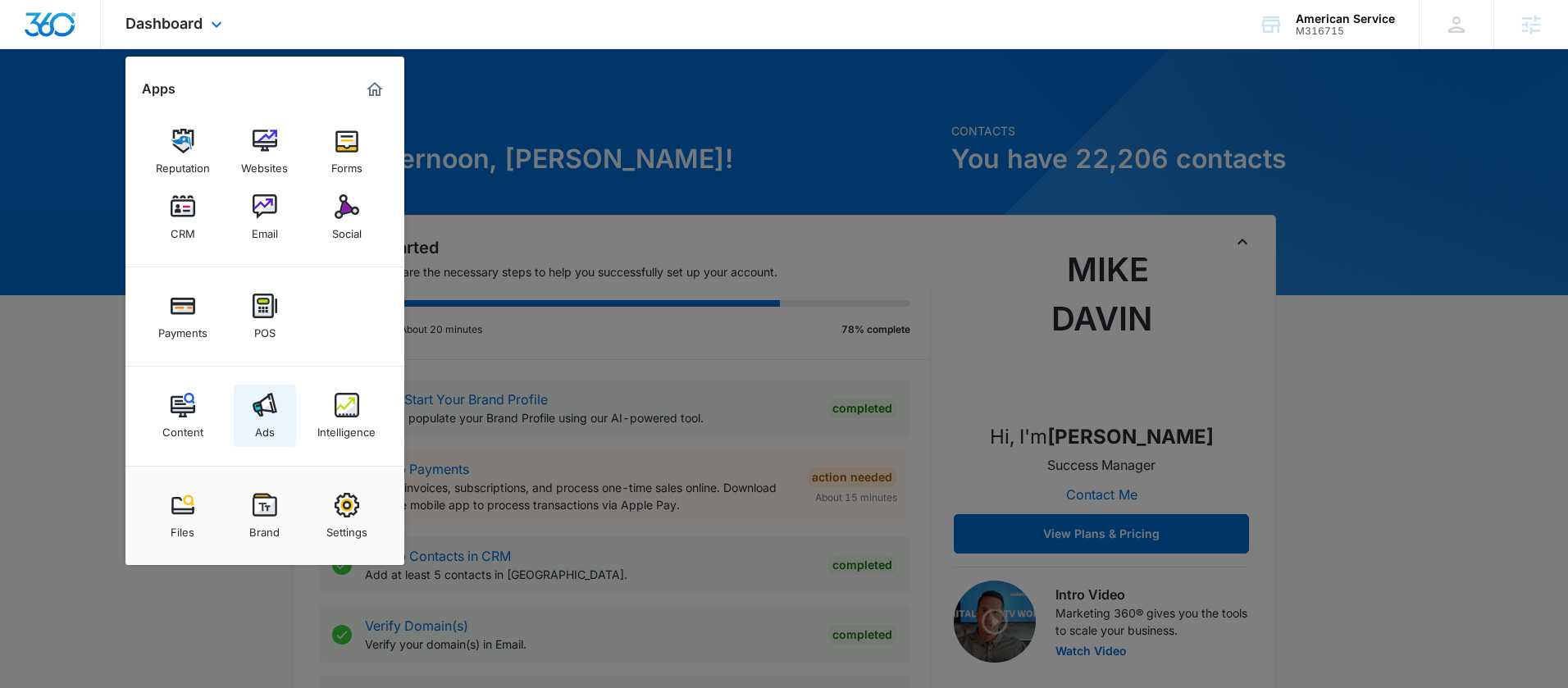
click at [275, 420] on link "Ads" at bounding box center [265, 416] width 62 height 62
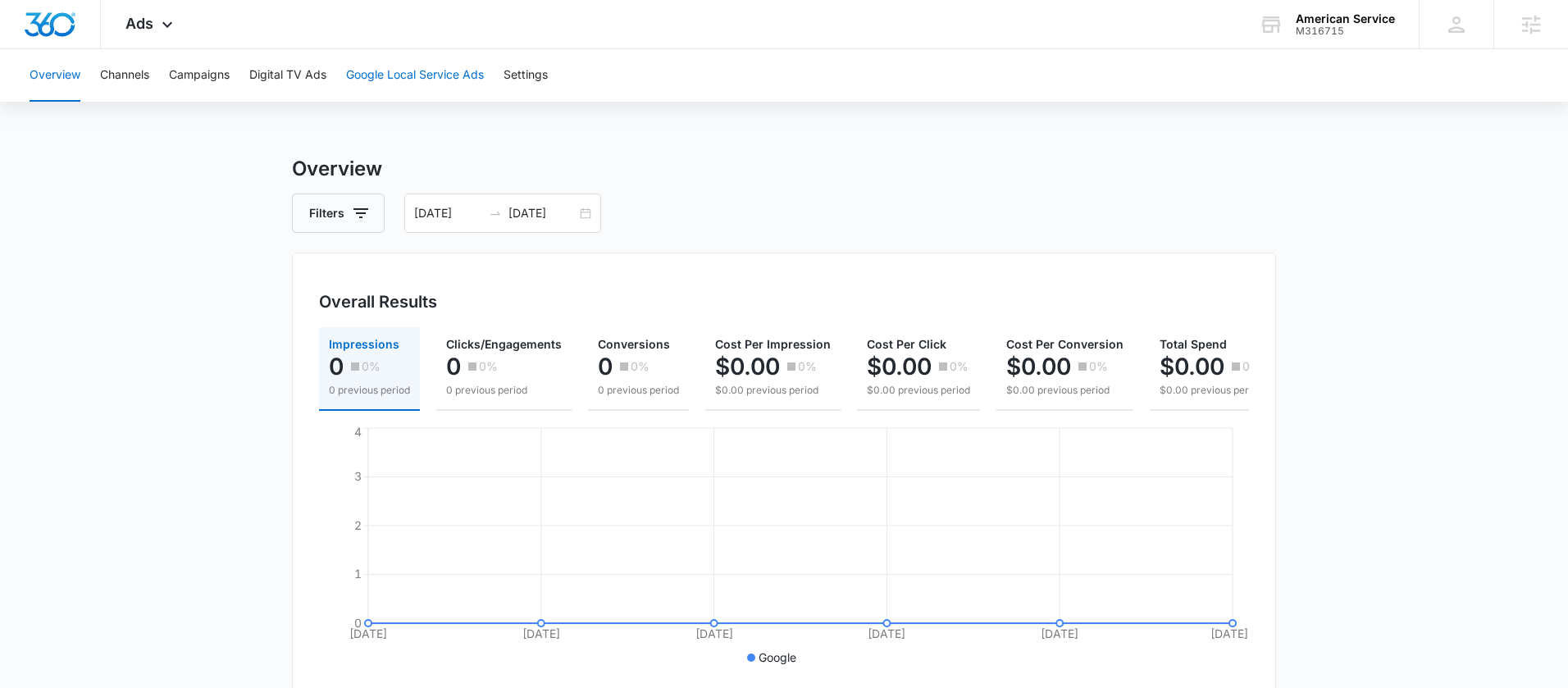
click at [414, 78] on button "Google Local Service Ads" at bounding box center [414, 75] width 138 height 52
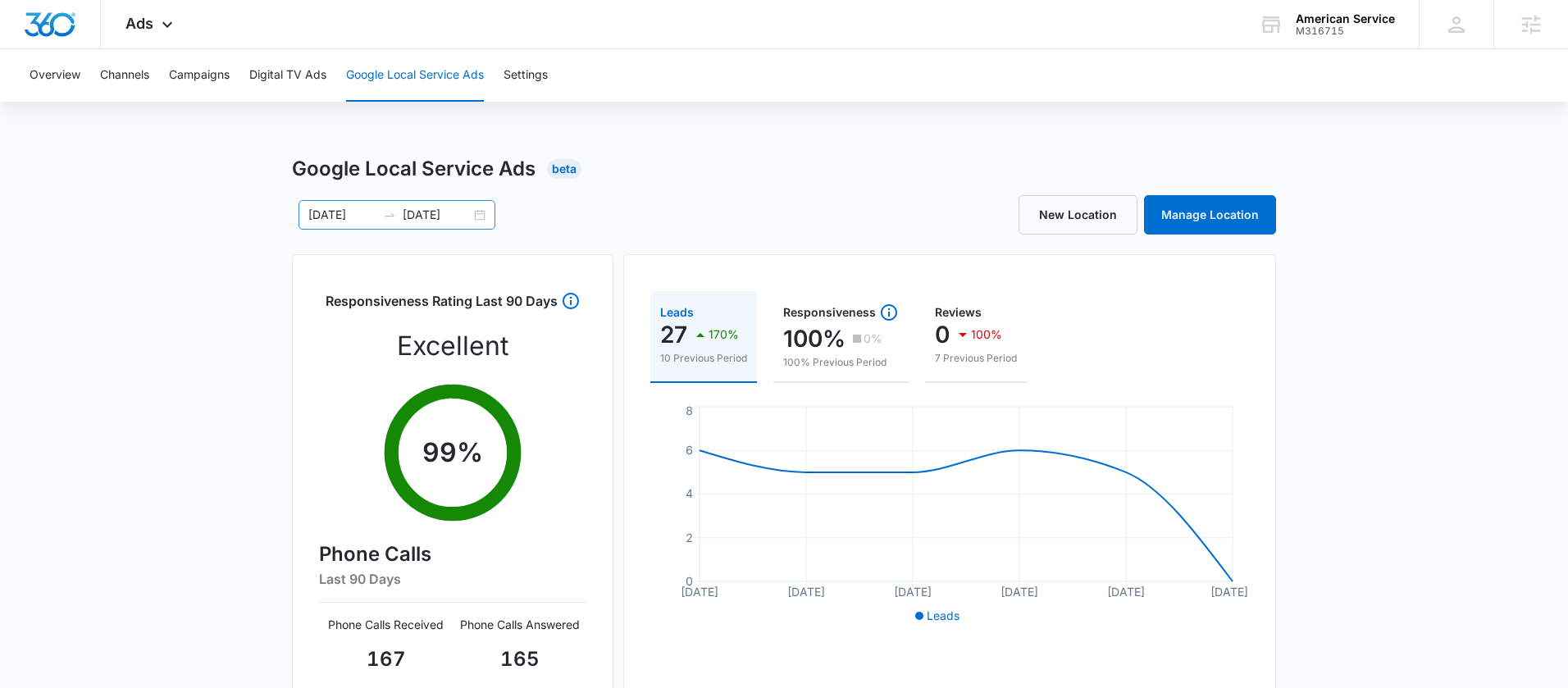
click at [478, 218] on div "08/21/2025 08/26/2025" at bounding box center [397, 214] width 197 height 29
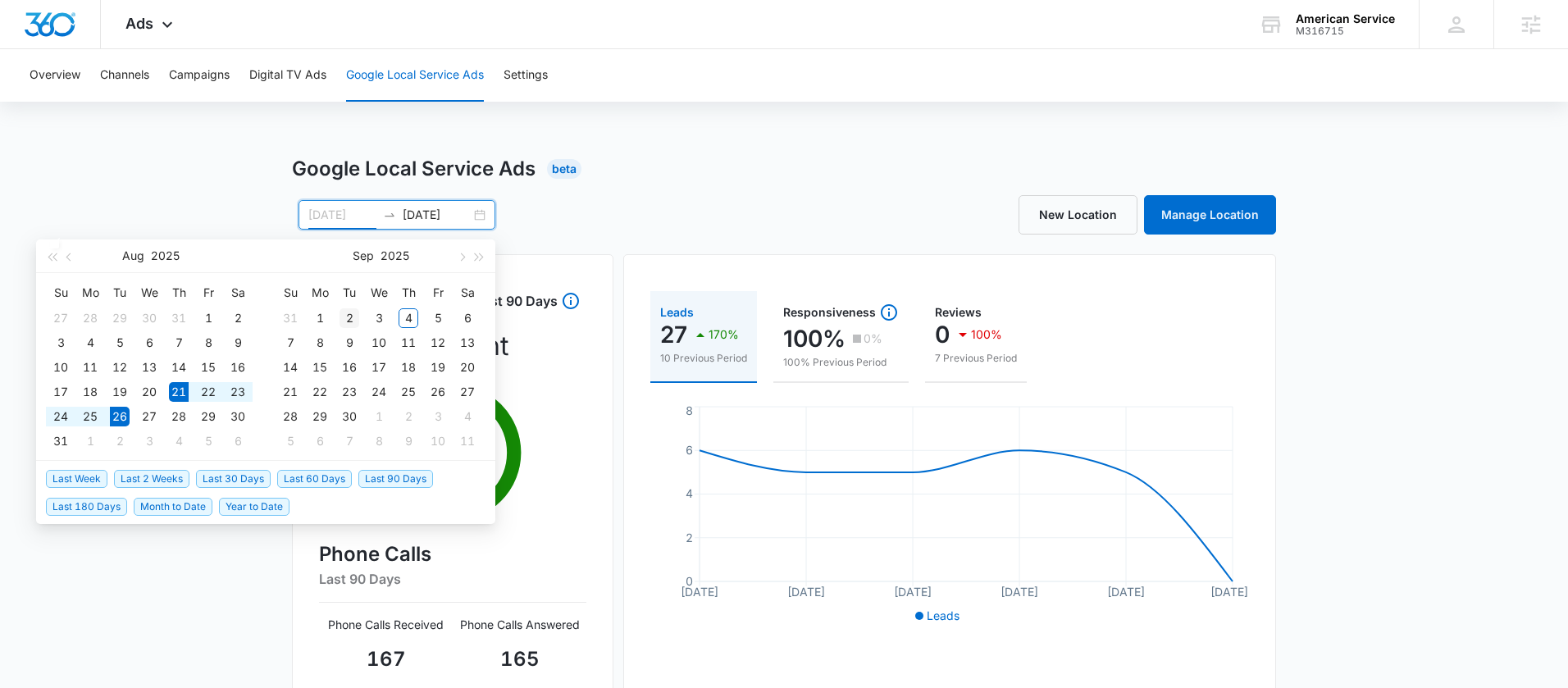
type input "09/02/2025"
click at [348, 314] on div "2" at bounding box center [349, 318] width 20 height 20
type input "09/04/2025"
click at [410, 319] on div "4" at bounding box center [409, 318] width 20 height 20
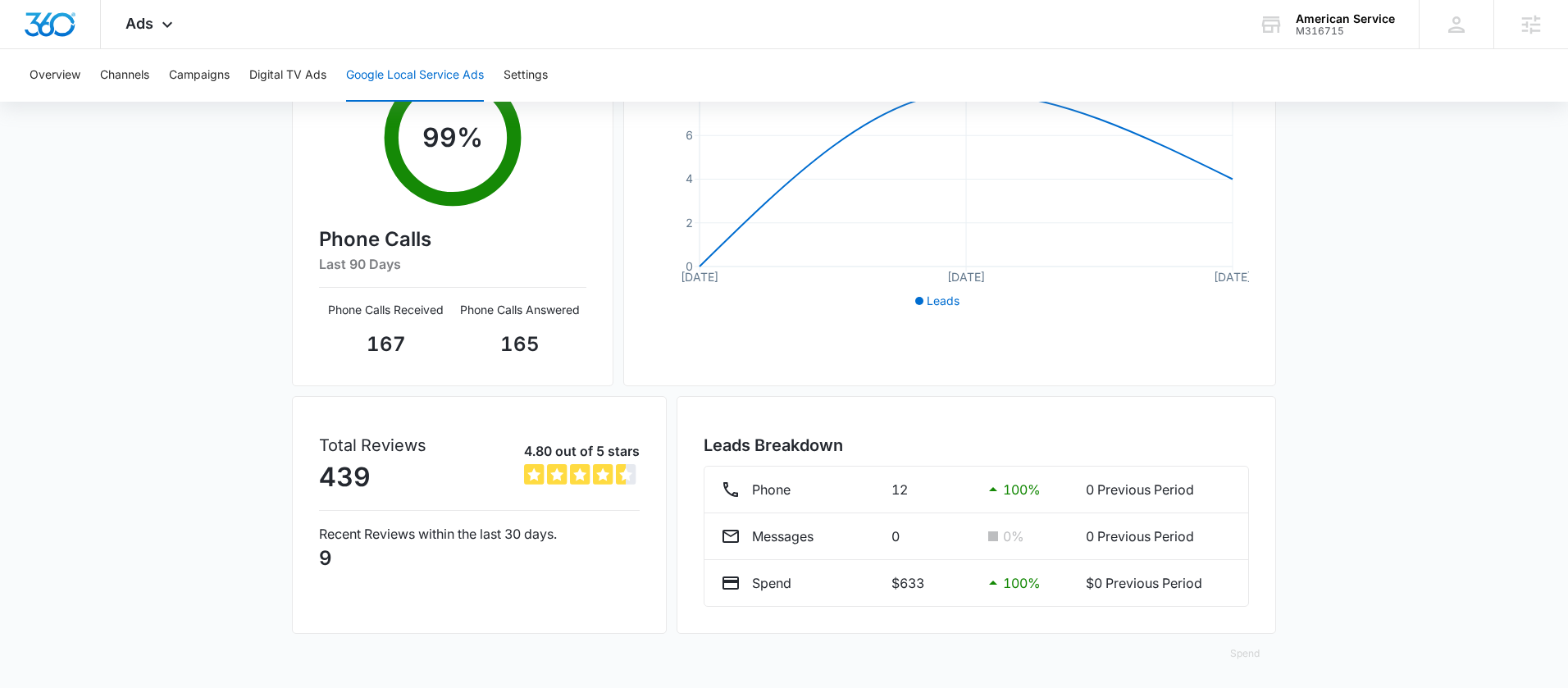
scroll to position [320, 0]
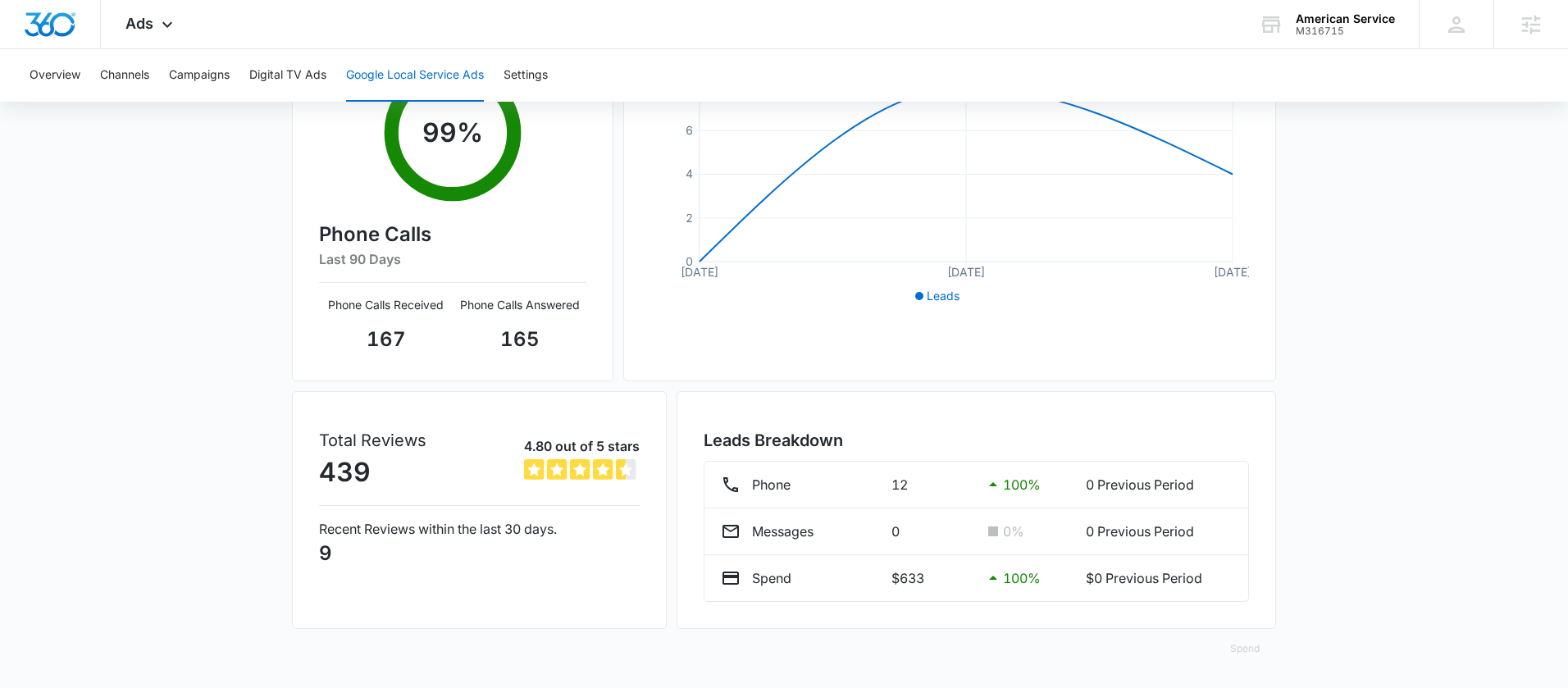
click at [1357, 421] on div "Google Local Service Ads Beta 09/02/2025 09/04/2025 Aug 2025 Su Mo Tu We Th Fr …" at bounding box center [784, 261] width 1568 height 854
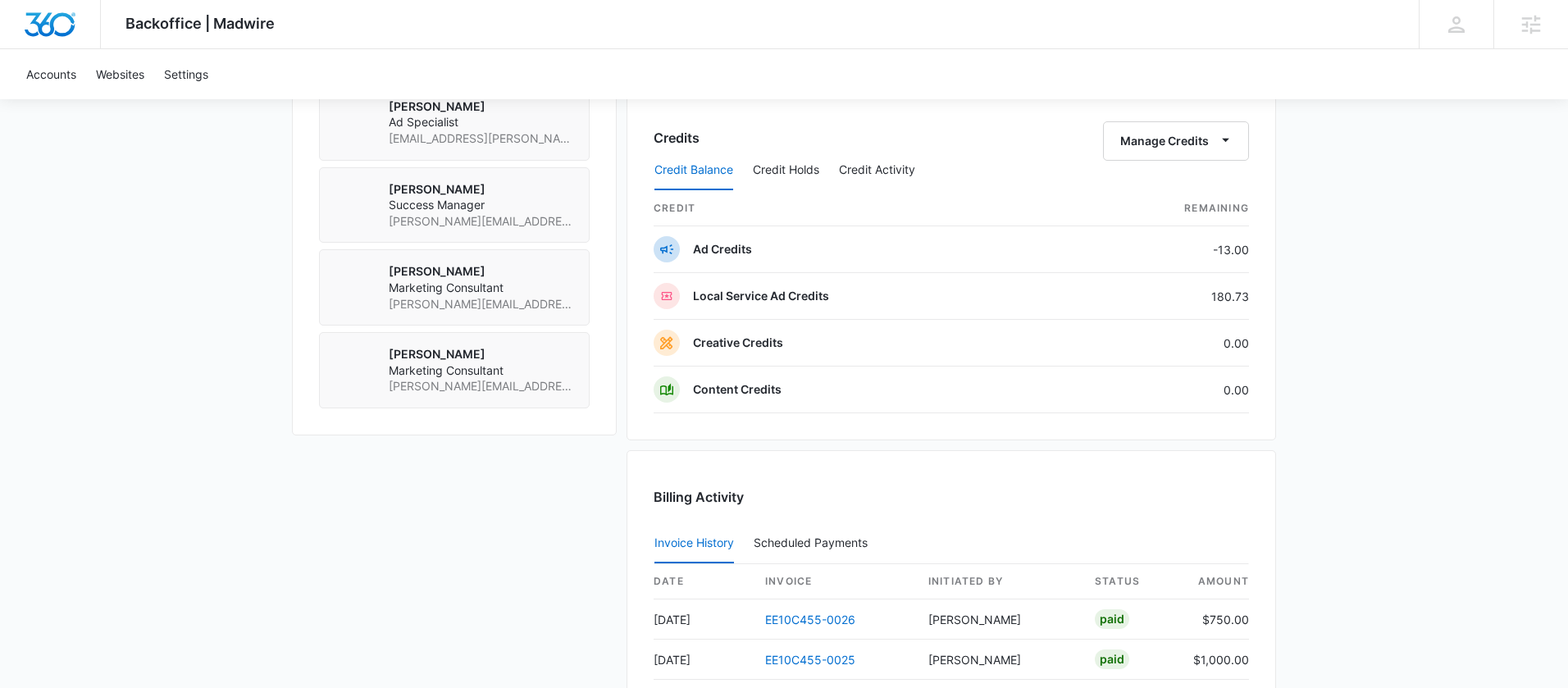
scroll to position [1626, 0]
